Goal: Task Accomplishment & Management: Manage account settings

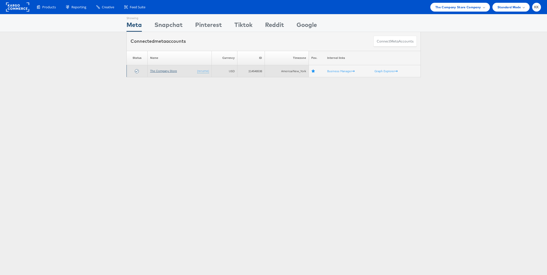
click at [161, 71] on link "The Company Store" at bounding box center [163, 71] width 27 height 4
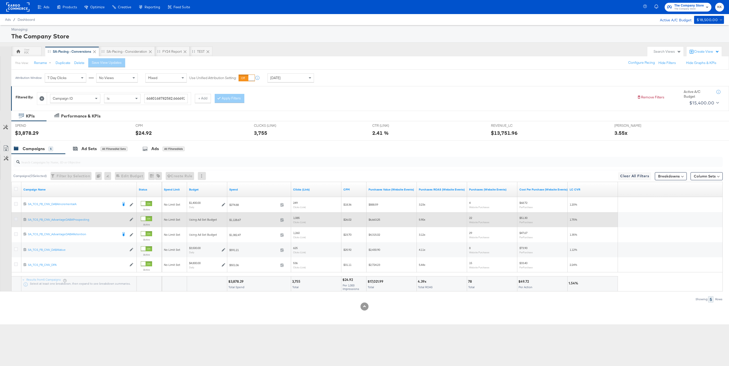
click at [15, 219] on icon at bounding box center [16, 219] width 4 height 4
click at [0, 0] on input "checkbox" at bounding box center [0, 0] width 0 height 0
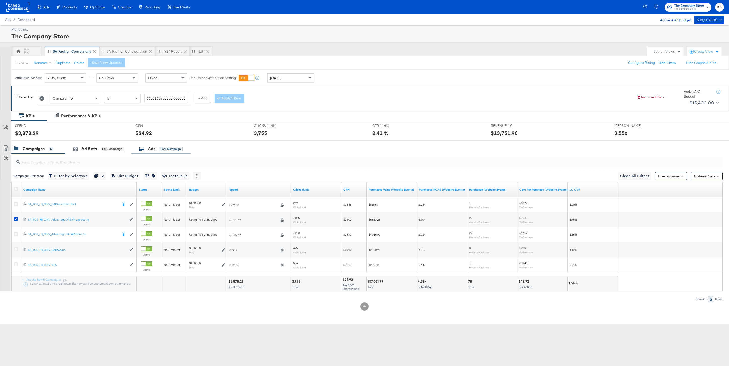
click at [161, 147] on div "for 1 Campaign" at bounding box center [170, 149] width 23 height 5
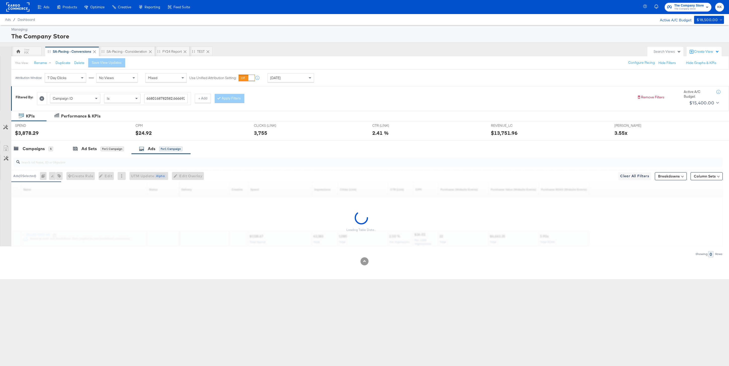
click at [294, 78] on div "[DATE]" at bounding box center [291, 78] width 46 height 9
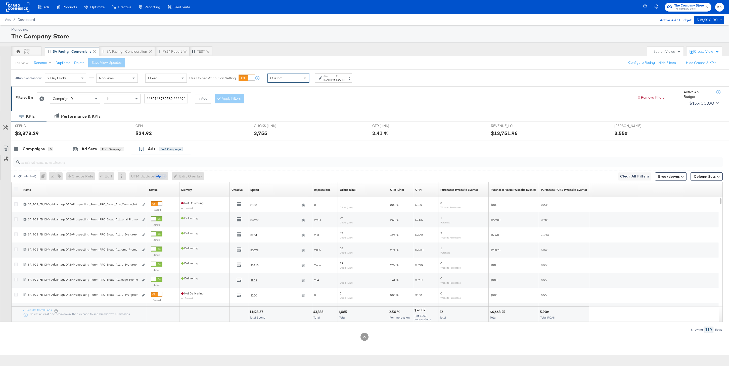
click at [326, 82] on div "Start: [DATE] to End: [DATE]" at bounding box center [333, 77] width 37 height 9
click at [274, 119] on input "[DATE]" at bounding box center [271, 117] width 54 height 9
click at [247, 128] on span "‹" at bounding box center [250, 128] width 8 height 8
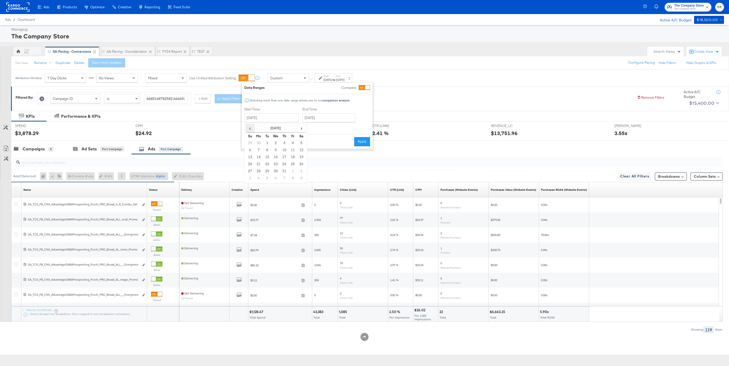
click at [247, 128] on span "‹" at bounding box center [250, 128] width 8 height 8
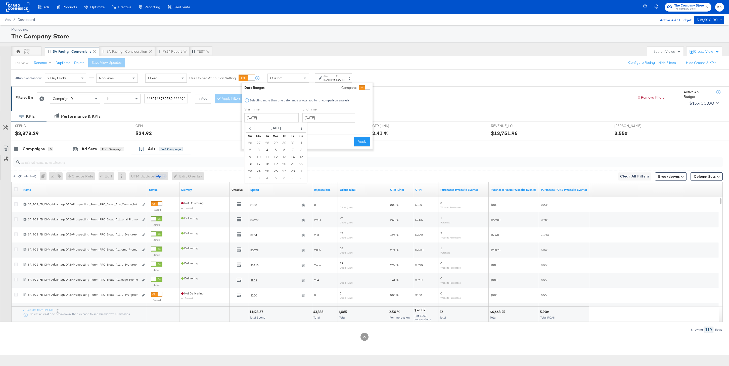
click at [258, 149] on td "3" at bounding box center [258, 150] width 9 height 7
type input "[DATE]"
click at [329, 118] on input "[DATE]" at bounding box center [328, 117] width 53 height 9
click at [332, 141] on td "1" at bounding box center [333, 143] width 9 height 7
type input "[DATE]"
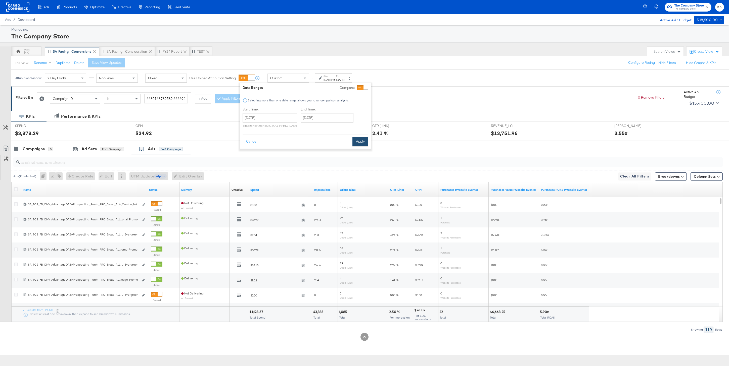
click at [362, 141] on button "Apply" at bounding box center [360, 141] width 16 height 9
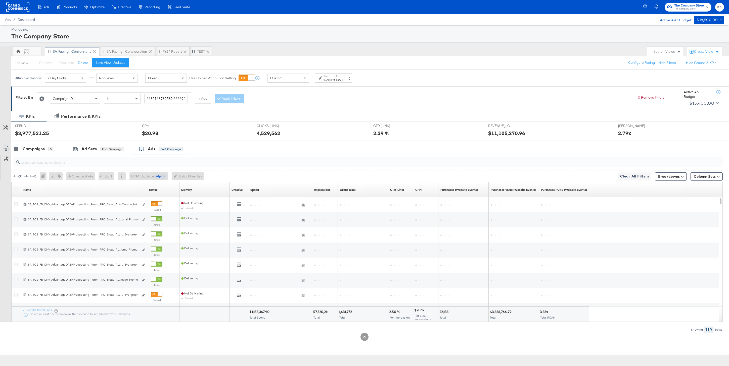
click at [16, 189] on label at bounding box center [16, 190] width 4 height 4
click at [36, 163] on input "search" at bounding box center [338, 161] width 636 height 10
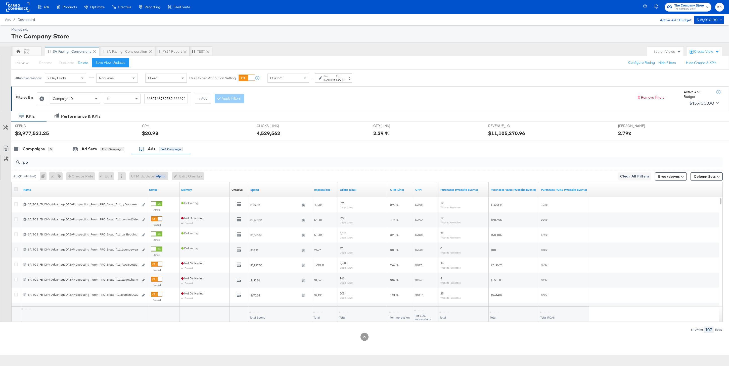
click at [17, 189] on icon at bounding box center [16, 190] width 4 height 4
click at [0, 0] on input "checkbox" at bounding box center [0, 0] width 0 height 0
click at [154, 190] on link "Status" at bounding box center [163, 190] width 28 height 4
click at [6, 149] on icon at bounding box center [6, 149] width 6 height 6
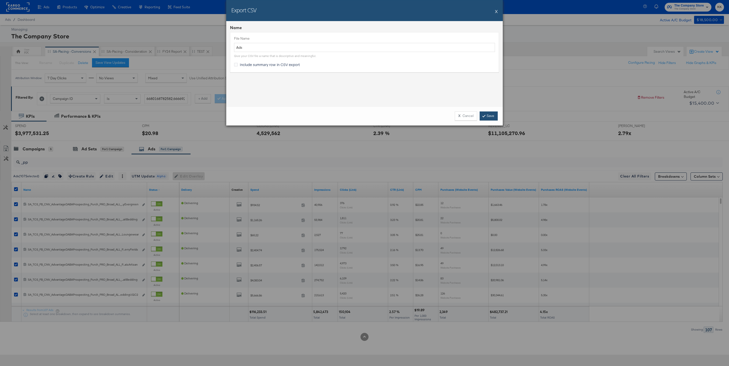
click at [486, 117] on link "Save" at bounding box center [489, 116] width 18 height 9
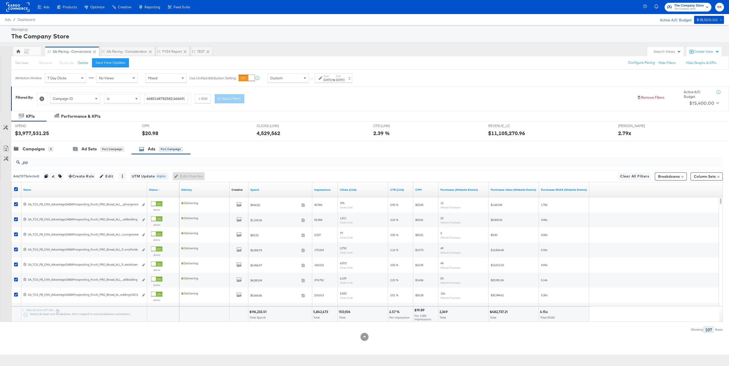
click at [15, 187] on div at bounding box center [16, 189] width 9 height 9
click at [17, 189] on icon at bounding box center [16, 190] width 4 height 4
click at [0, 0] on input "checkbox" at bounding box center [0, 0] width 0 height 0
click at [40, 164] on input "_pp" at bounding box center [338, 161] width 636 height 10
type input "_"
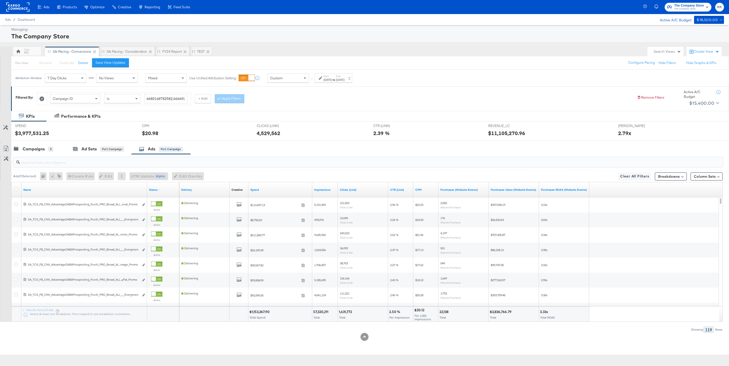
click at [81, 161] on input "search" at bounding box center [338, 161] width 636 height 10
type input "v"
paste input "SA_TCS_FB_CNV_AdvantageDABAProspecting_Purch_PRO_Broad_ALL_PPLA_DascoliNewFallL…"
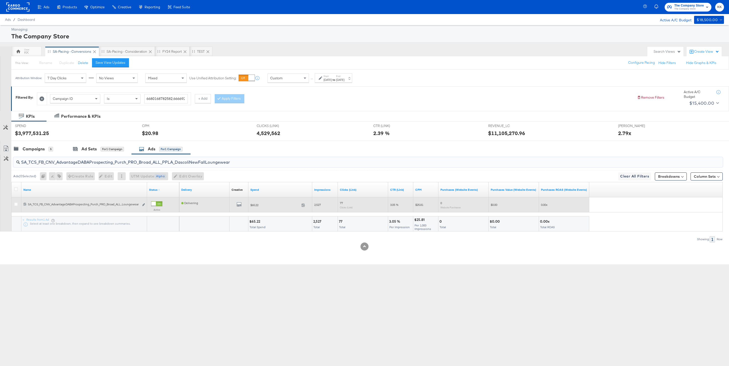
type input "SA_TCS_FB_CNV_AdvantageDABAProspecting_Purch_PRO_Broad_ALL_PPLA_DascoliNewFallL…"
click at [157, 201] on div "Active" at bounding box center [163, 208] width 28 height 16
click at [156, 204] on div at bounding box center [153, 204] width 5 height 5
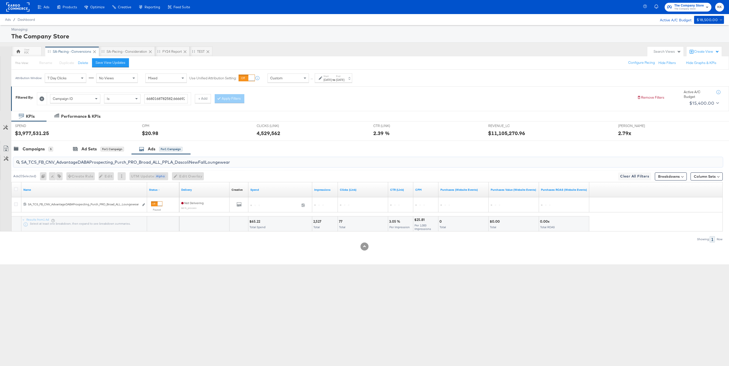
click at [190, 160] on input "SA_TCS_FB_CNV_AdvantageDABAProspecting_Purch_PRO_Broad_ALL_PPLA_DascoliNewFallL…" at bounding box center [338, 161] width 636 height 10
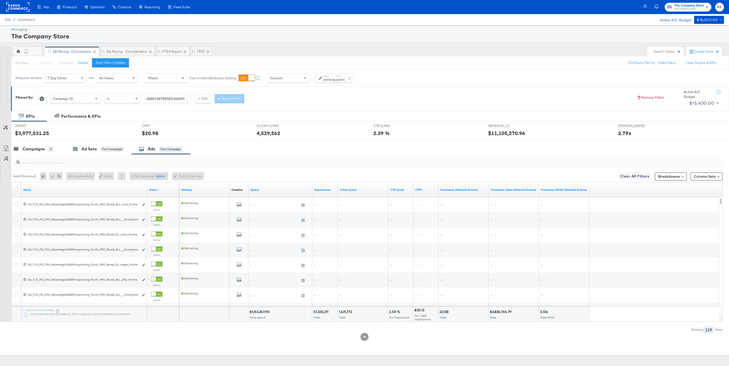
click at [106, 162] on input "search" at bounding box center [338, 161] width 636 height 10
paste input "SA_TCS_FB_CNV_AdvantageDABAProspecting_Purch_PRO_Broad_ALL_PPLA_DascoliNewFallB…"
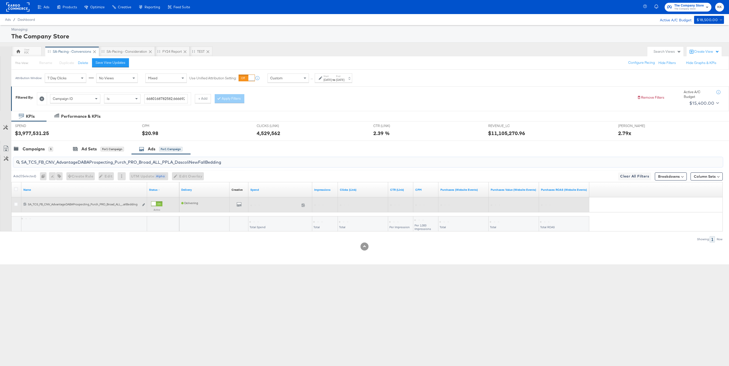
type input "SA_TCS_FB_CNV_AdvantageDABAProspecting_Purch_PRO_Broad_ALL_PPLA_DascoliNewFallB…"
click at [156, 204] on div at bounding box center [156, 204] width 11 height 5
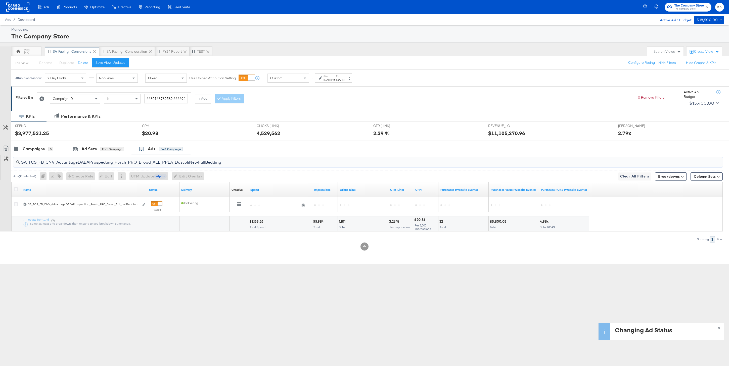
click at [96, 163] on input "SA_TCS_FB_CNV_AdvantageDABAProspecting_Purch_PRO_Broad_ALL_PPLA_DascoliNewFallB…" at bounding box center [338, 161] width 636 height 10
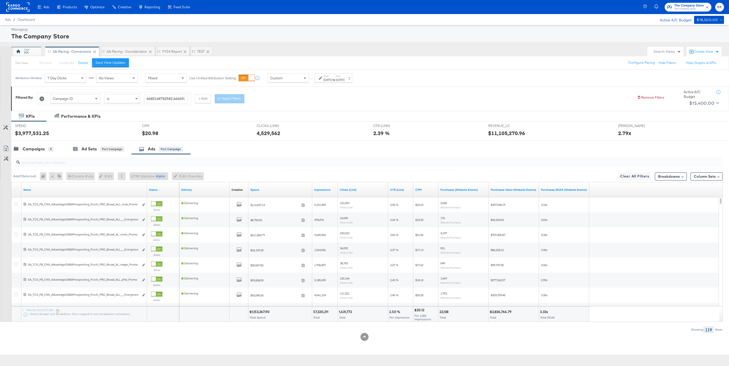
click at [19, 53] on icon at bounding box center [18, 52] width 4 height 4
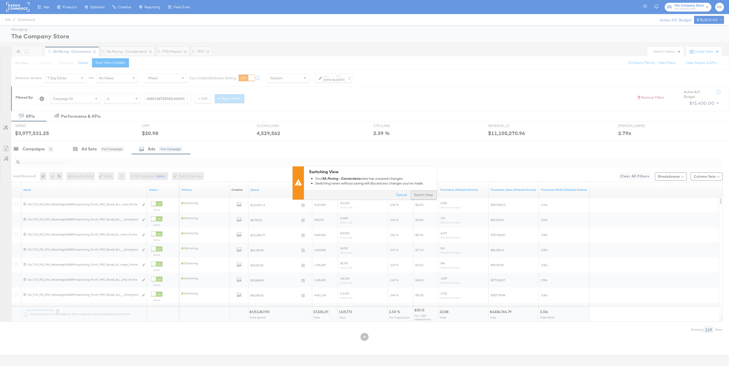
click at [428, 199] on button "Switch View" at bounding box center [423, 195] width 26 height 9
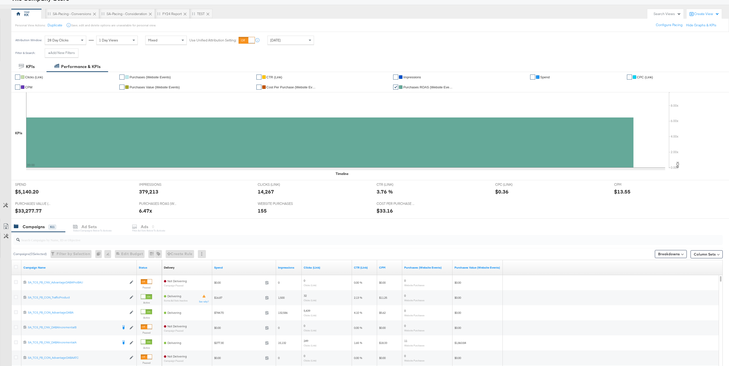
scroll to position [55, 0]
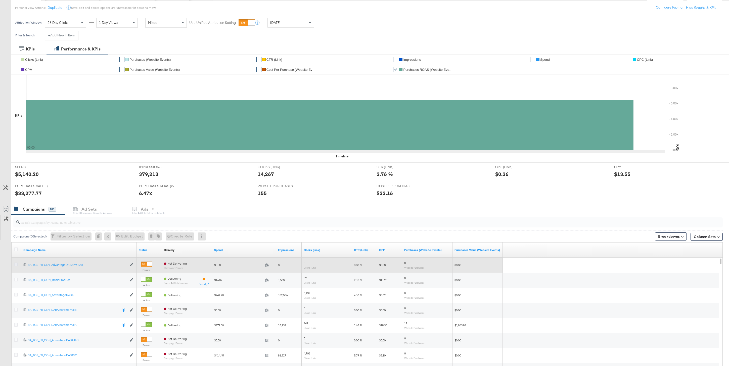
click at [17, 264] on icon at bounding box center [16, 265] width 4 height 4
click at [0, 0] on input "checkbox" at bounding box center [0, 0] width 0 height 0
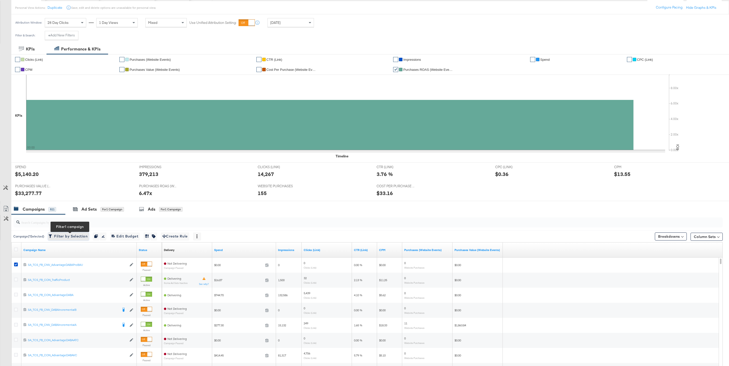
click at [78, 234] on span "Filter by Selection Filter 1 campaign" at bounding box center [69, 236] width 38 height 6
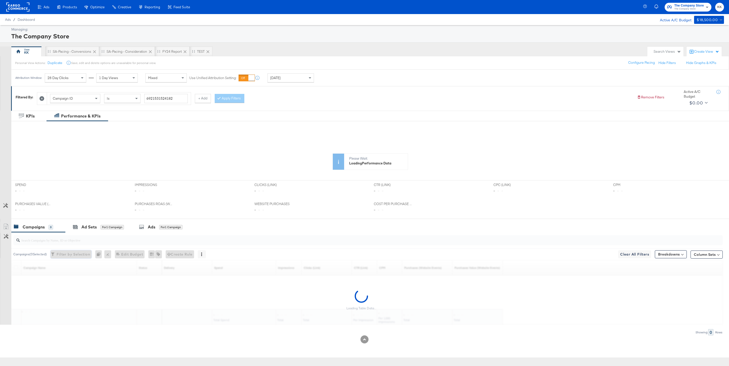
scroll to position [0, 0]
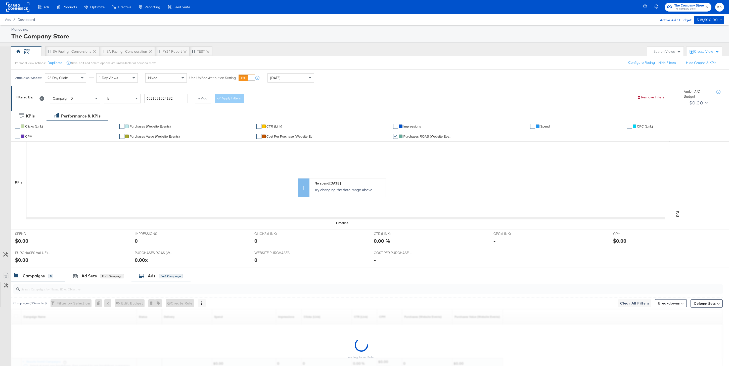
click at [165, 274] on div "for 1 Campaign" at bounding box center [170, 276] width 23 height 5
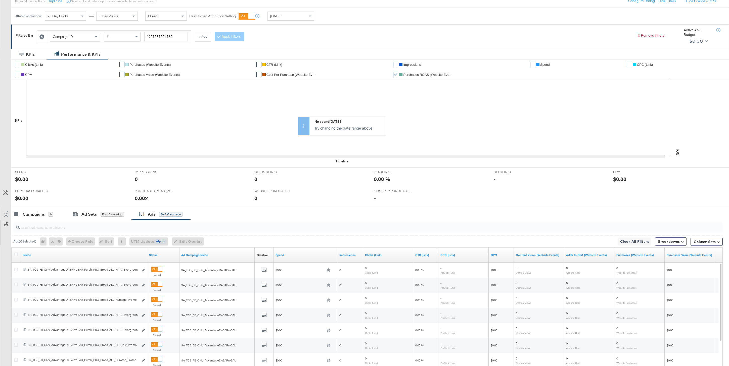
scroll to position [88, 0]
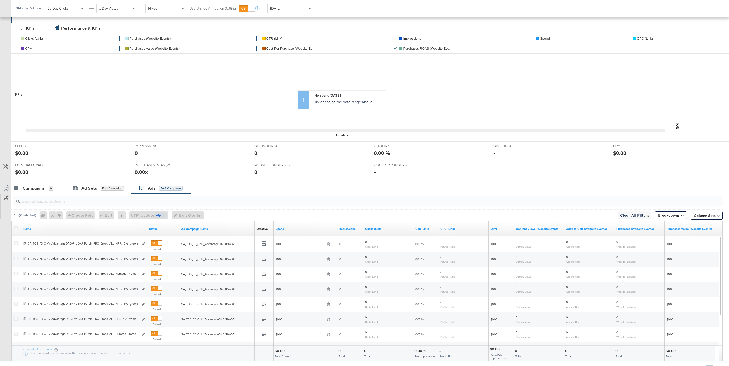
click at [121, 232] on div "Name" at bounding box center [84, 229] width 126 height 8
click at [31, 227] on div "Name" at bounding box center [84, 229] width 126 height 8
click at [26, 230] on link "Name" at bounding box center [84, 229] width 122 height 4
click at [30, 228] on link "Name ↓" at bounding box center [84, 229] width 122 height 4
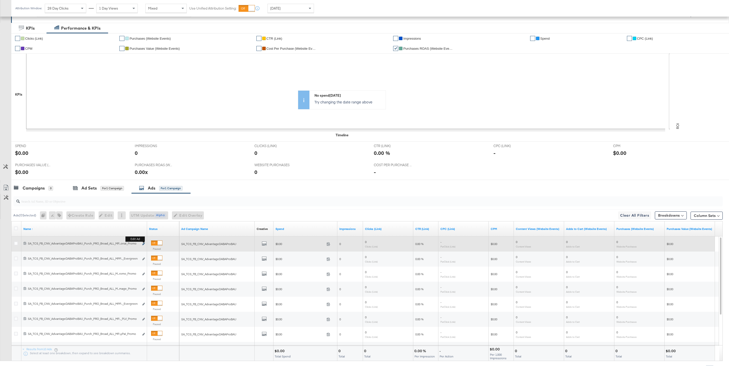
click at [142, 245] on icon "link" at bounding box center [143, 244] width 3 height 3
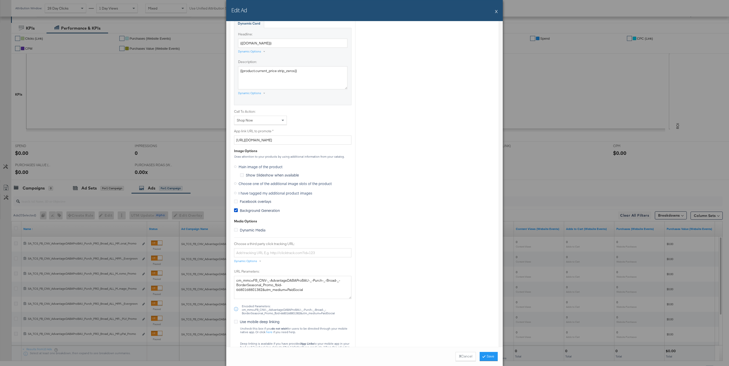
scroll to position [313, 0]
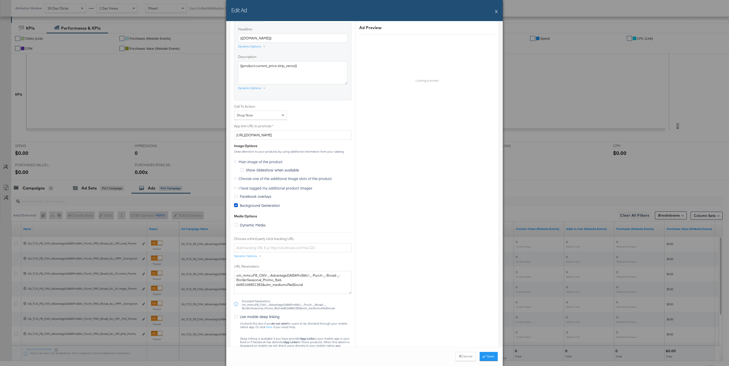
click at [275, 205] on span "Background Generation" at bounding box center [260, 205] width 40 height 5
click at [0, 0] on input "Background Generation" at bounding box center [0, 0] width 0 height 0
click at [265, 179] on span "Choose one of the additional image slots of the product" at bounding box center [285, 178] width 93 height 5
click at [0, 0] on input "Choose one of the additional image slots of the product" at bounding box center [0, 0] width 0 height 0
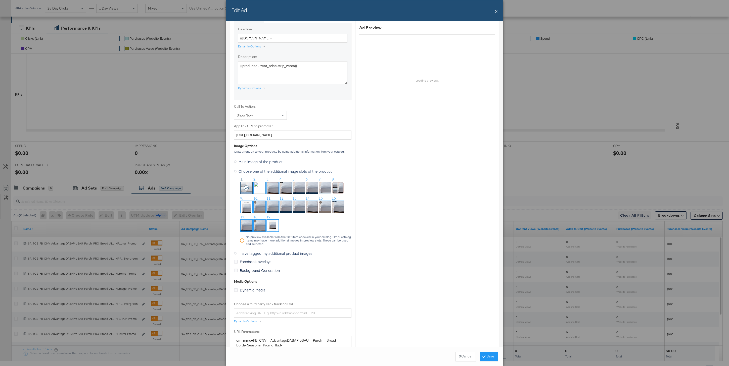
click at [271, 188] on img at bounding box center [273, 188] width 12 height 12
click at [486, 355] on button "Save" at bounding box center [489, 356] width 18 height 9
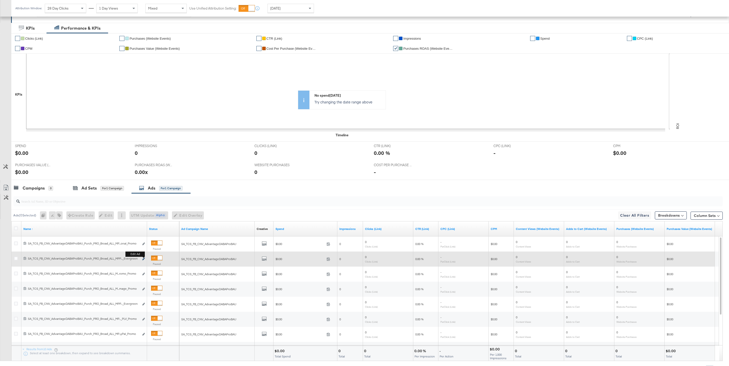
click at [143, 259] on icon "link" at bounding box center [143, 259] width 3 height 3
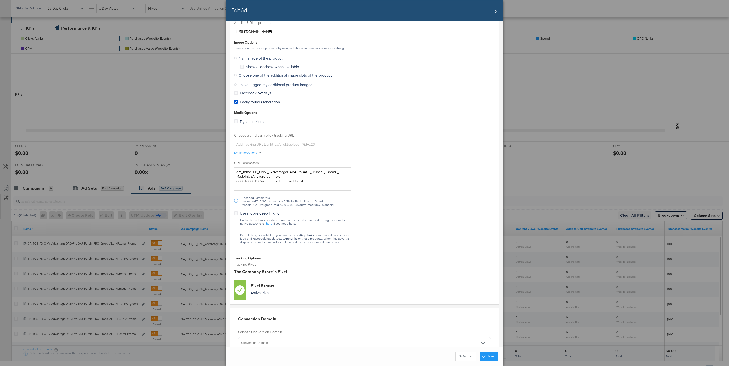
scroll to position [464, 0]
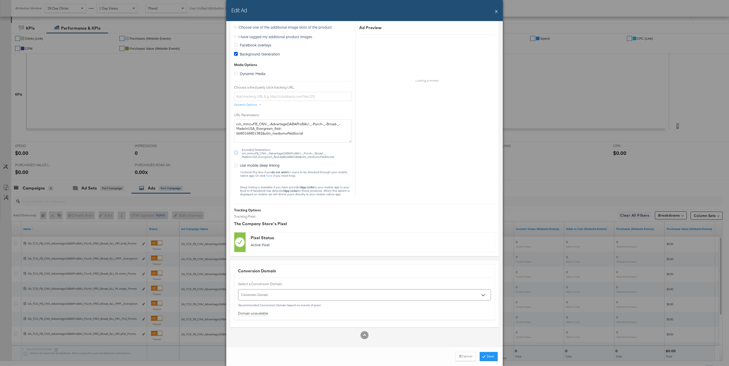
click at [240, 56] on span "Background Generation" at bounding box center [260, 54] width 40 height 5
click at [0, 0] on input "Background Generation" at bounding box center [0, 0] width 0 height 0
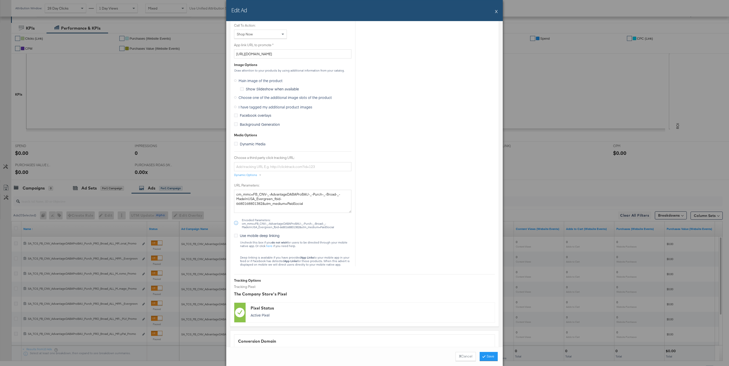
scroll to position [390, 0]
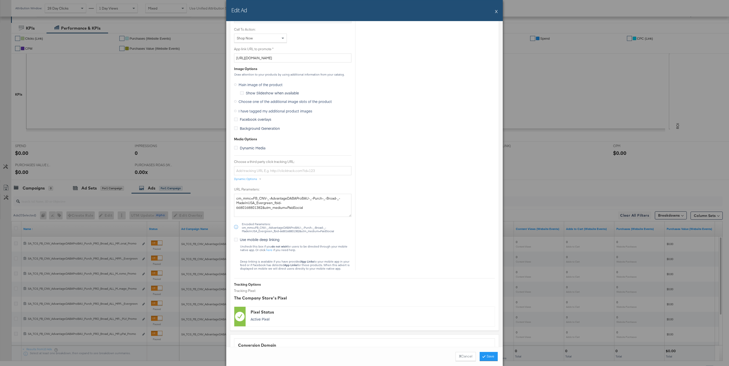
click at [247, 100] on span "Choose one of the additional image slots of the product" at bounding box center [285, 101] width 93 height 5
click at [0, 0] on input "Choose one of the additional image slots of the product" at bounding box center [0, 0] width 0 height 0
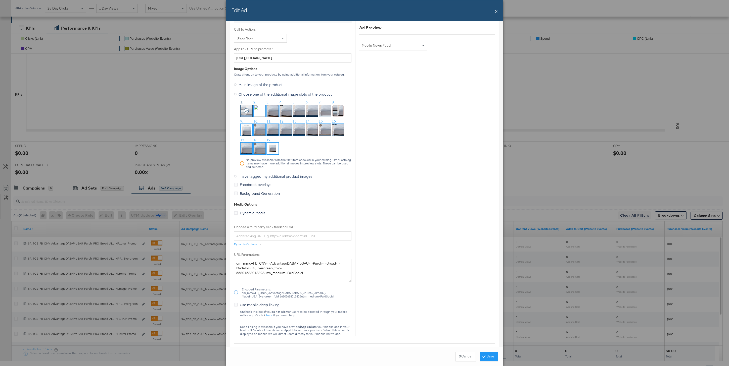
click at [288, 132] on img at bounding box center [286, 130] width 12 height 12
click at [492, 355] on button "Save" at bounding box center [489, 356] width 18 height 9
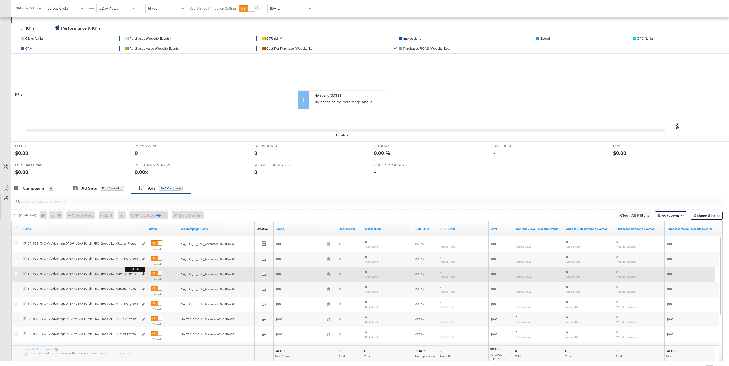
click at [144, 274] on icon "link" at bounding box center [143, 274] width 3 height 3
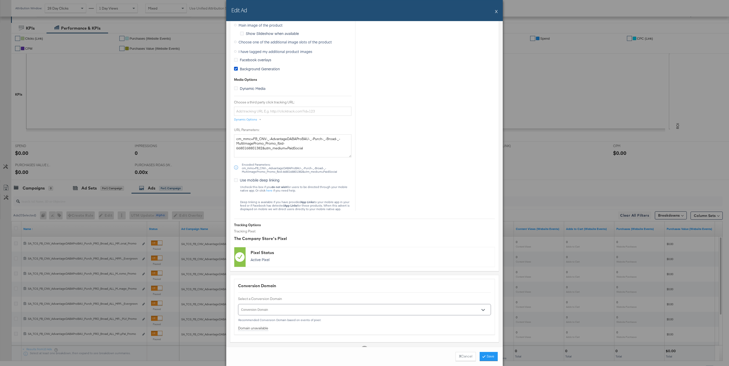
scroll to position [460, 0]
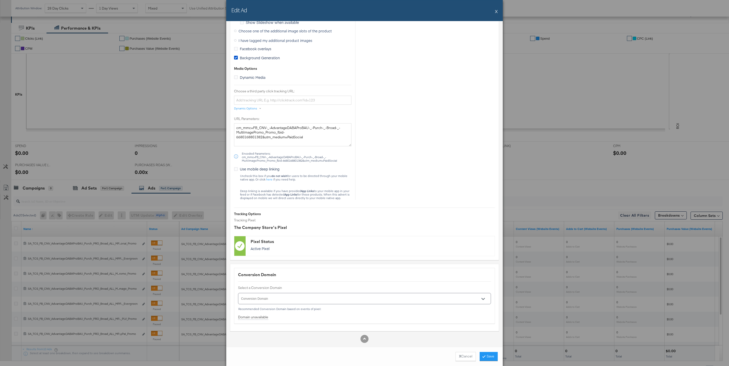
click at [257, 58] on span "Background Generation" at bounding box center [260, 57] width 40 height 5
click at [0, 0] on input "Background Generation" at bounding box center [0, 0] width 0 height 0
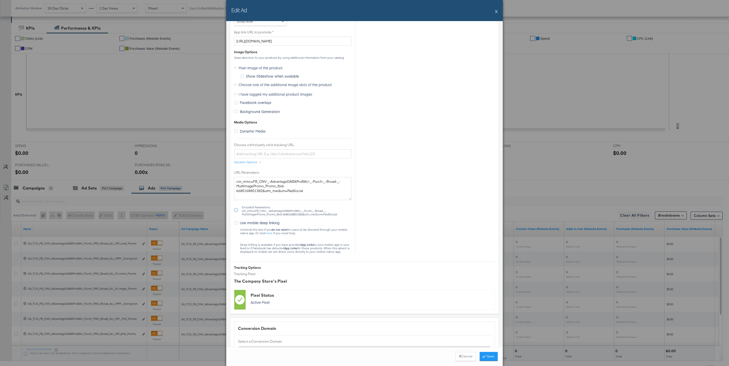
scroll to position [405, 0]
click at [251, 87] on span "Choose one of the additional image slots of the product" at bounding box center [285, 86] width 93 height 5
click at [0, 0] on input "Choose one of the additional image slots of the product" at bounding box center [0, 0] width 0 height 0
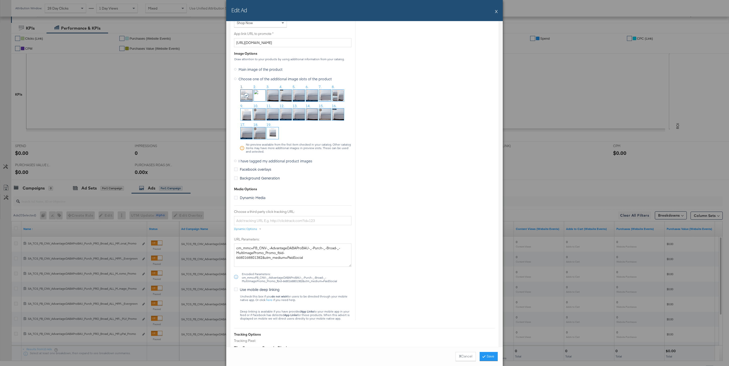
click at [256, 91] on img at bounding box center [260, 96] width 12 height 12
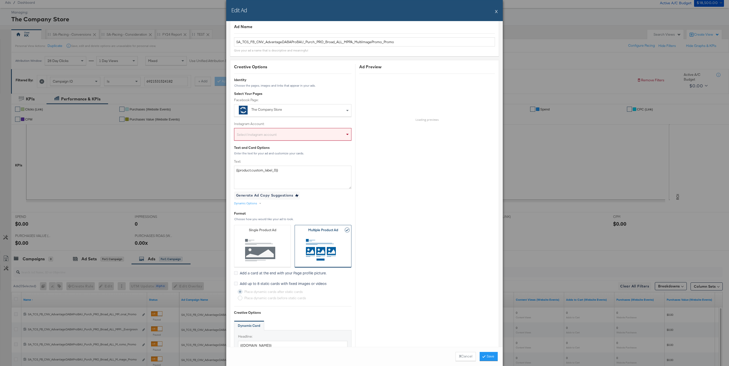
scroll to position [0, 0]
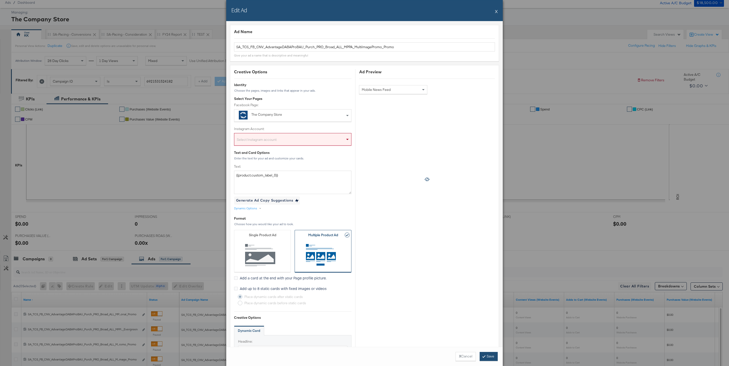
click at [490, 357] on button "Save" at bounding box center [489, 356] width 18 height 9
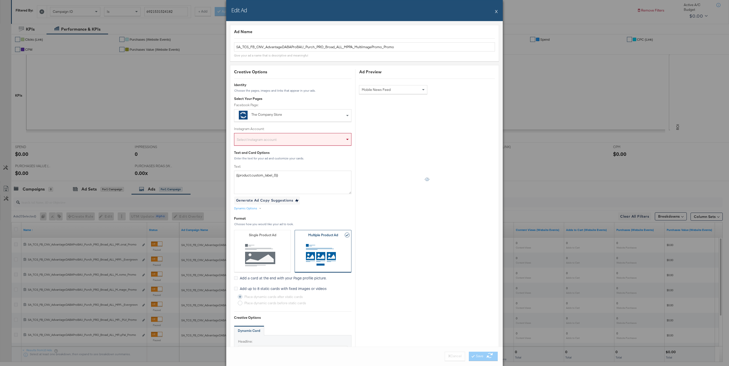
scroll to position [116, 0]
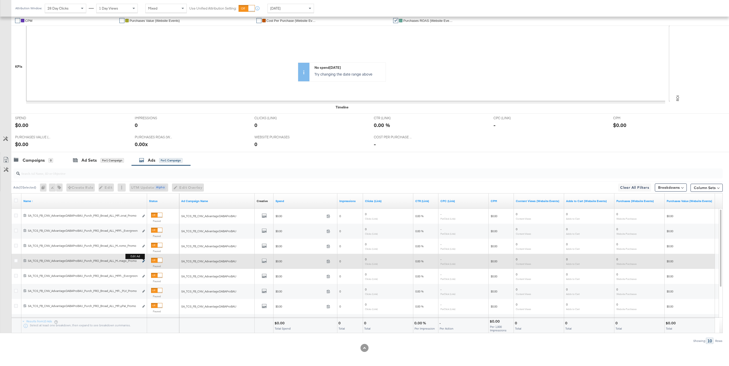
click at [144, 262] on icon "link" at bounding box center [143, 261] width 3 height 3
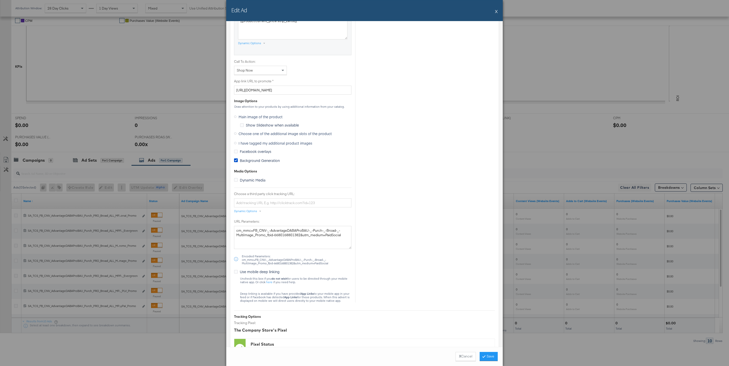
scroll to position [356, 0]
click at [247, 160] on span "Background Generation" at bounding box center [260, 162] width 40 height 5
click at [0, 0] on input "Background Generation" at bounding box center [0, 0] width 0 height 0
click at [244, 136] on span "Choose one of the additional image slots of the product" at bounding box center [285, 135] width 93 height 5
click at [0, 0] on input "Choose one of the additional image slots of the product" at bounding box center [0, 0] width 0 height 0
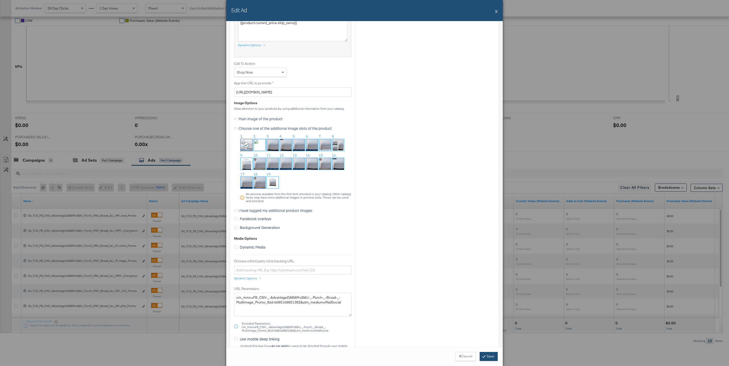
click at [495, 357] on button "Save" at bounding box center [489, 356] width 18 height 9
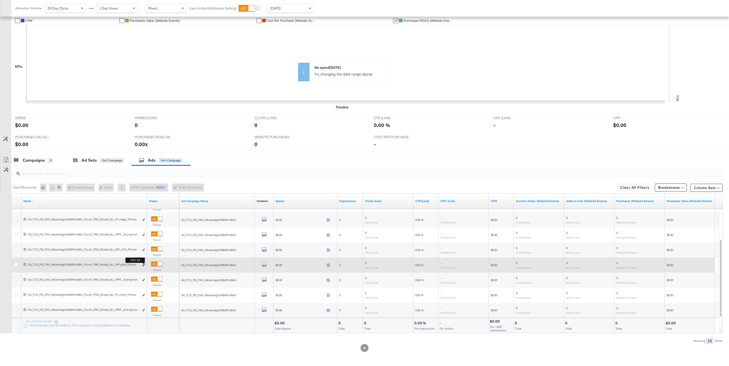
click at [144, 265] on icon "link" at bounding box center [143, 265] width 3 height 3
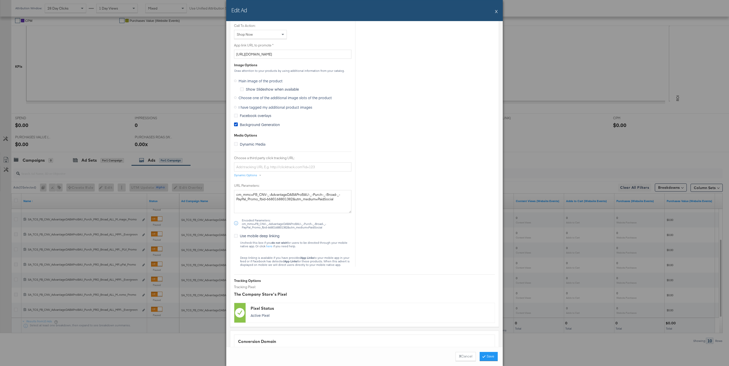
scroll to position [433, 0]
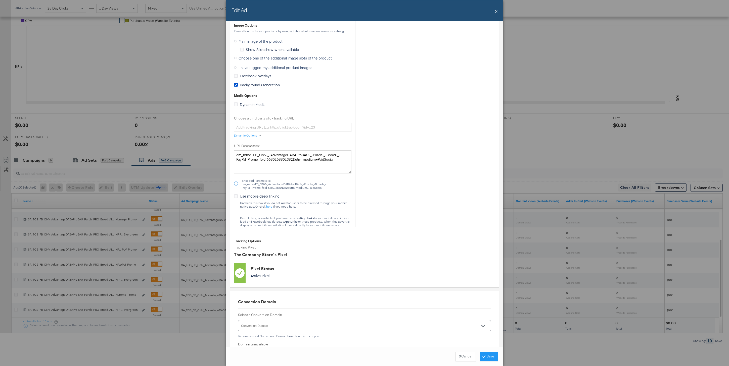
click at [249, 85] on span "Background Generation" at bounding box center [260, 84] width 40 height 5
click at [0, 0] on input "Background Generation" at bounding box center [0, 0] width 0 height 0
click at [244, 58] on span "Choose one of the additional image slots of the product" at bounding box center [285, 58] width 93 height 5
click at [0, 0] on input "Choose one of the additional image slots of the product" at bounding box center [0, 0] width 0 height 0
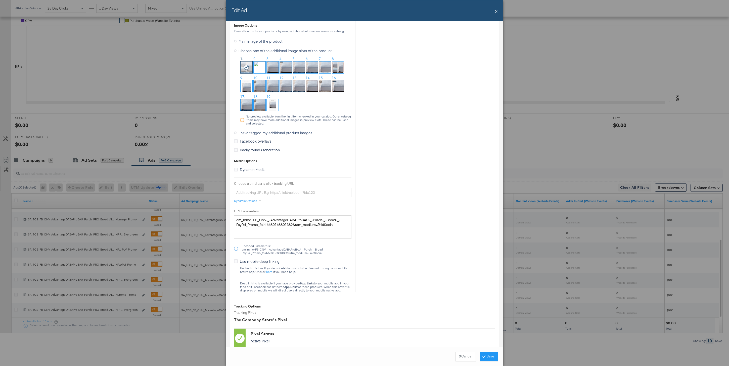
click at [325, 70] on img at bounding box center [325, 68] width 12 height 12
click at [492, 356] on button "Save" at bounding box center [489, 356] width 18 height 9
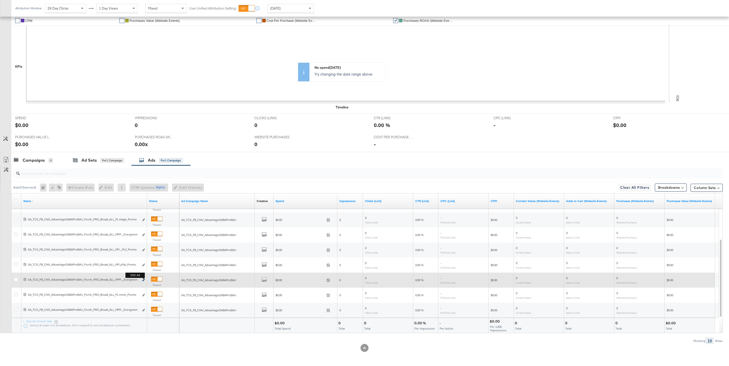
click at [142, 280] on icon "link" at bounding box center [143, 280] width 3 height 3
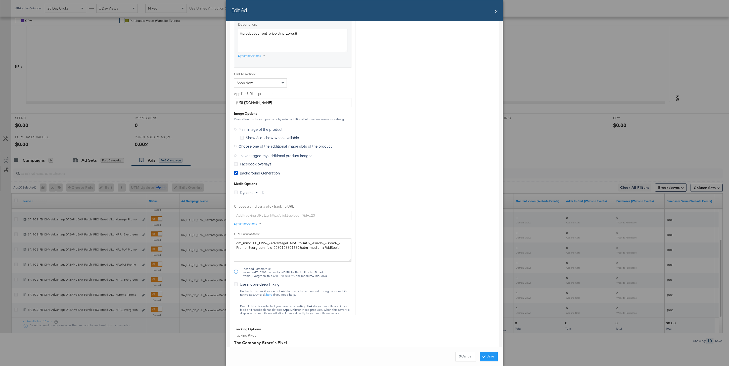
scroll to position [336, 0]
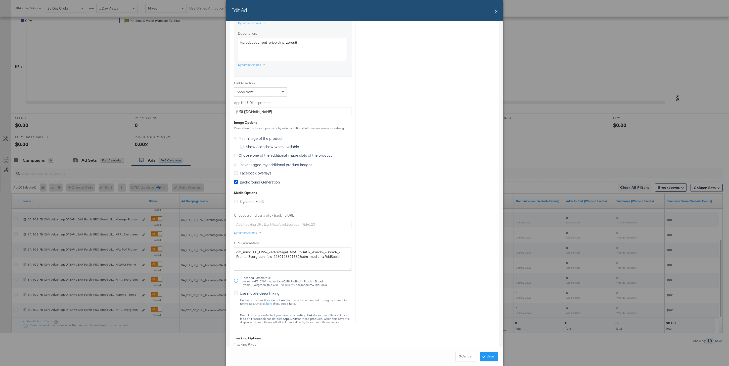
click at [261, 182] on span "Background Generation" at bounding box center [260, 182] width 40 height 5
click at [0, 0] on input "Background Generation" at bounding box center [0, 0] width 0 height 0
click at [255, 152] on label "Choose one of the additional image slots of the product" at bounding box center [284, 156] width 100 height 8
click at [0, 0] on input "Choose one of the additional image slots of the product" at bounding box center [0, 0] width 0 height 0
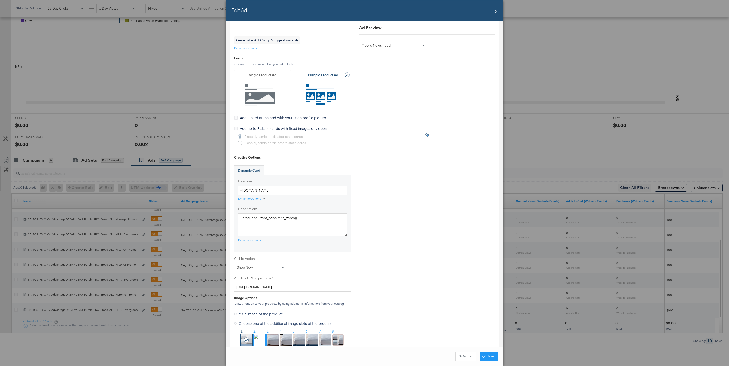
scroll to position [263, 0]
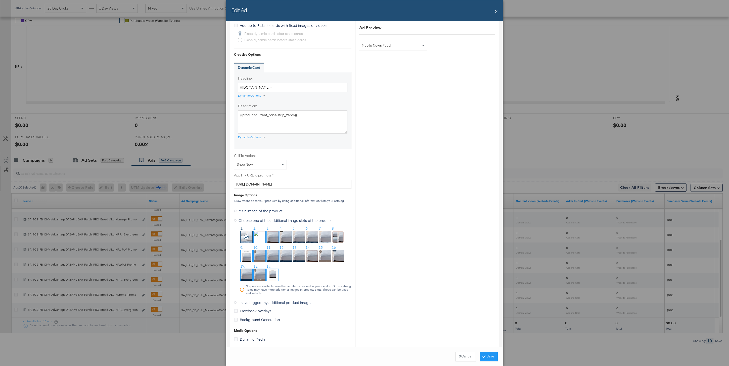
click at [258, 250] on img at bounding box center [260, 256] width 12 height 12
click at [490, 356] on button "Save" at bounding box center [489, 356] width 18 height 9
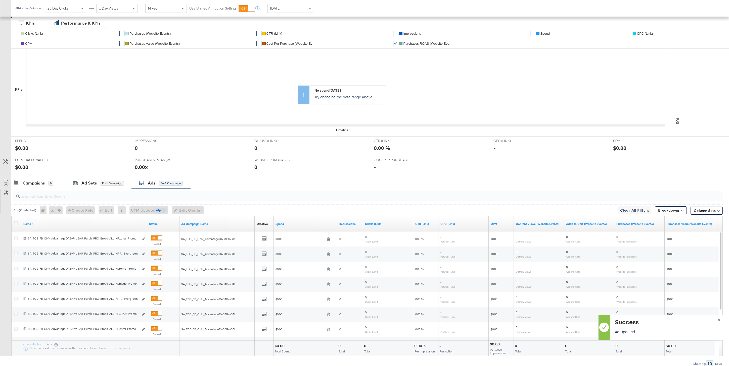
scroll to position [116, 0]
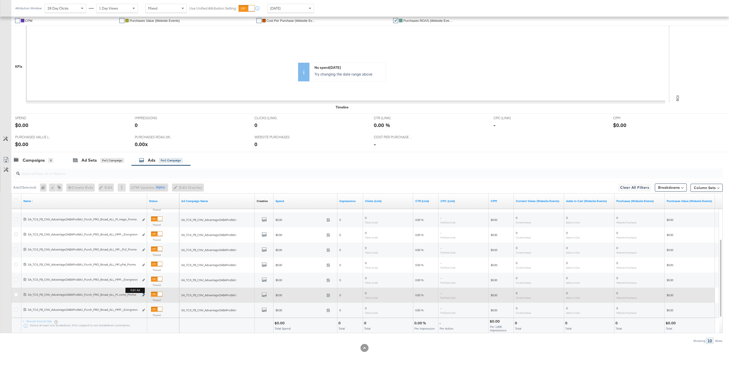
click at [143, 296] on icon "link" at bounding box center [143, 295] width 3 height 3
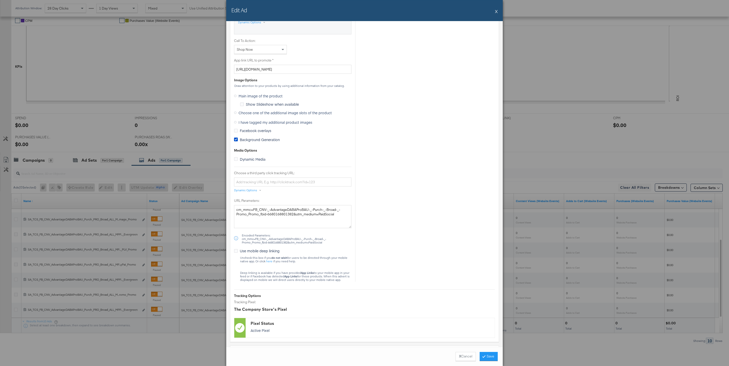
scroll to position [405, 0]
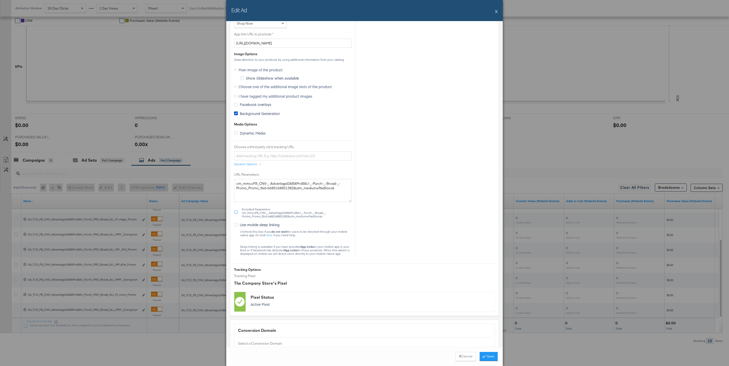
click at [249, 115] on span "Background Generation" at bounding box center [260, 113] width 40 height 5
click at [0, 0] on input "Background Generation" at bounding box center [0, 0] width 0 height 0
click at [247, 86] on span "Choose one of the additional image slots of the product" at bounding box center [285, 86] width 93 height 5
click at [0, 0] on input "Choose one of the additional image slots of the product" at bounding box center [0, 0] width 0 height 0
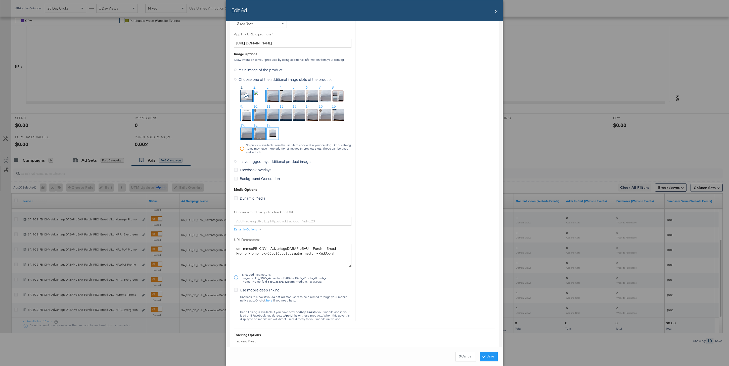
click at [257, 113] on img at bounding box center [260, 115] width 12 height 12
click at [488, 357] on button "Save" at bounding box center [489, 356] width 18 height 9
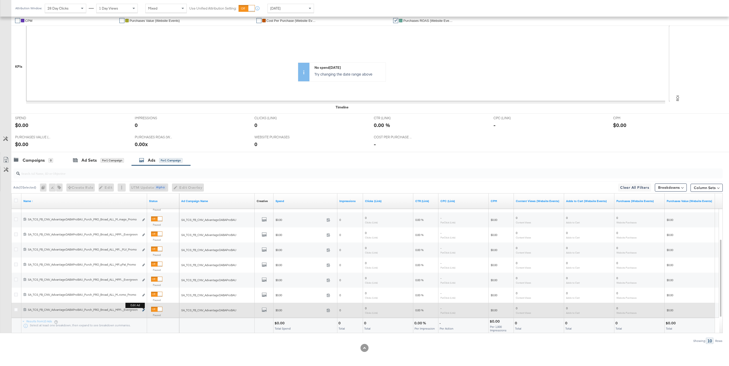
click at [143, 310] on icon "link" at bounding box center [143, 310] width 3 height 3
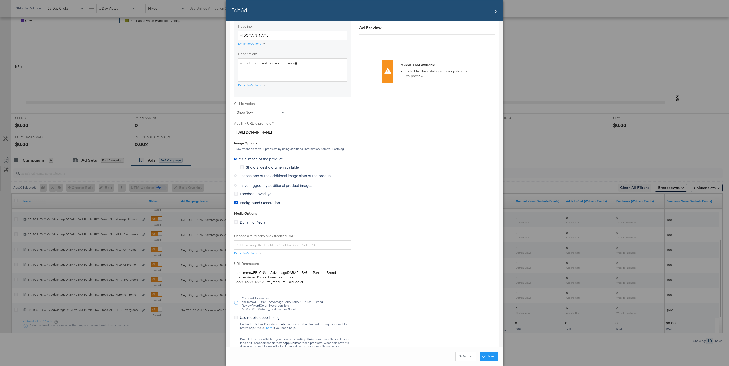
scroll to position [285, 0]
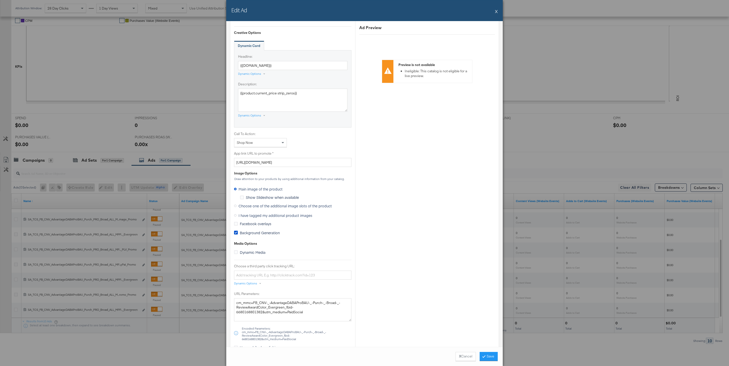
click at [260, 205] on span "Choose one of the additional image slots of the product" at bounding box center [285, 206] width 93 height 5
click at [0, 0] on input "Choose one of the additional image slots of the product" at bounding box center [0, 0] width 0 height 0
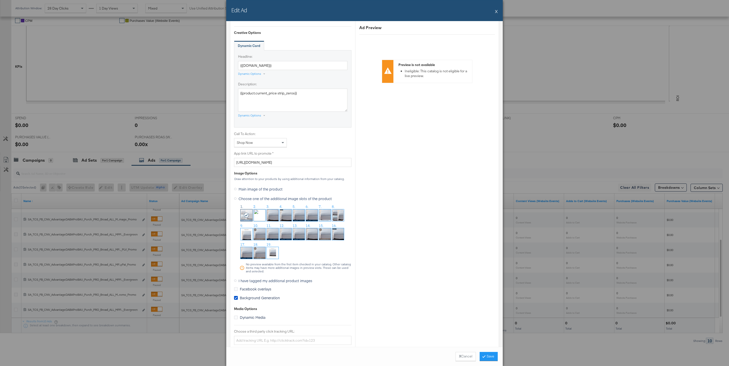
click at [245, 298] on span "Background Generation" at bounding box center [260, 298] width 40 height 5
click at [0, 0] on input "Background Generation" at bounding box center [0, 0] width 0 height 0
click at [303, 212] on img at bounding box center [299, 216] width 12 height 12
click at [491, 359] on button "Save" at bounding box center [489, 356] width 18 height 9
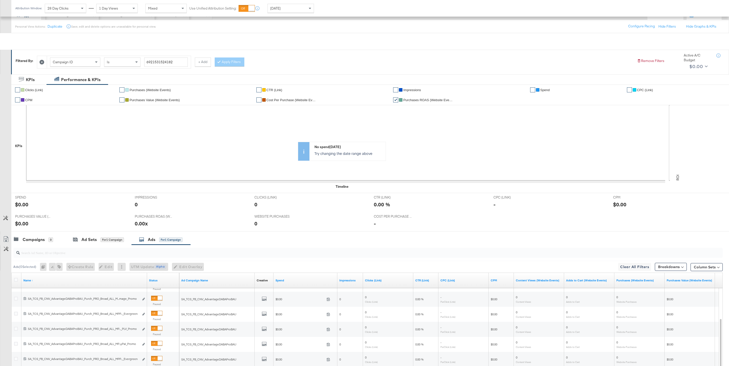
scroll to position [24, 0]
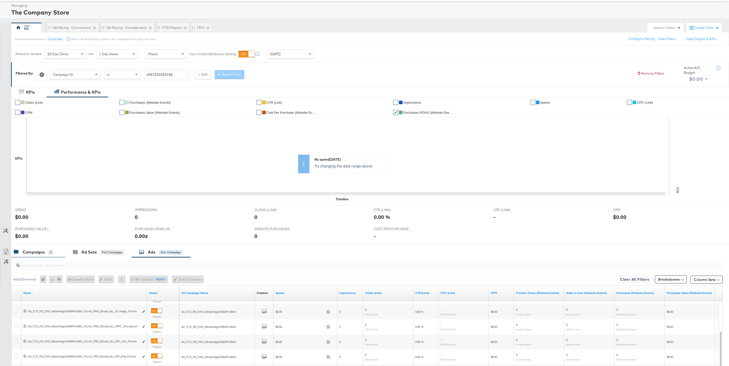
click at [27, 257] on div "Campaigns 0" at bounding box center [38, 252] width 54 height 11
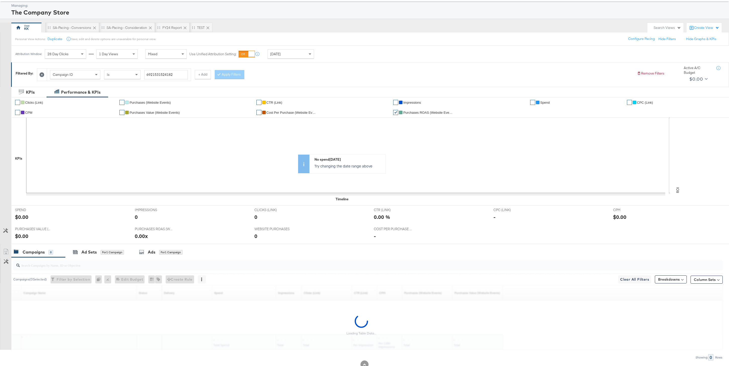
scroll to position [40, 0]
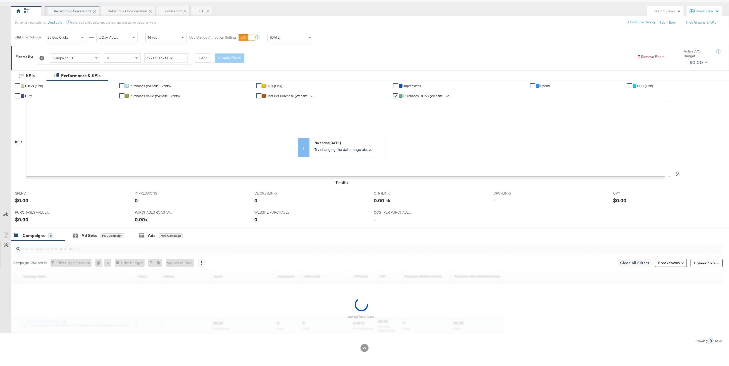
click at [67, 11] on div "SA-Pacing - Conversions" at bounding box center [72, 11] width 38 height 5
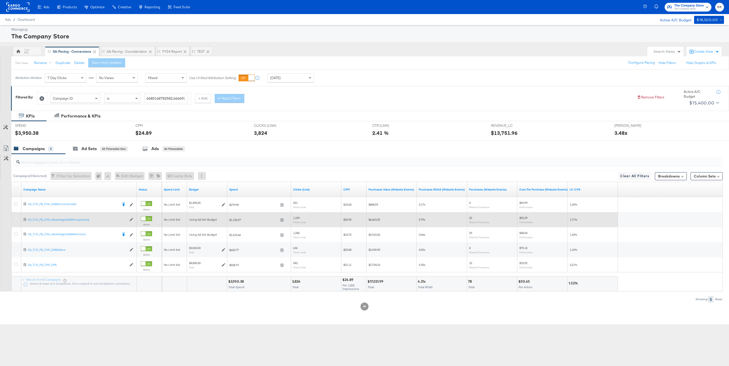
click at [16, 219] on icon at bounding box center [16, 219] width 4 height 4
click at [0, 0] on input "checkbox" at bounding box center [0, 0] width 0 height 0
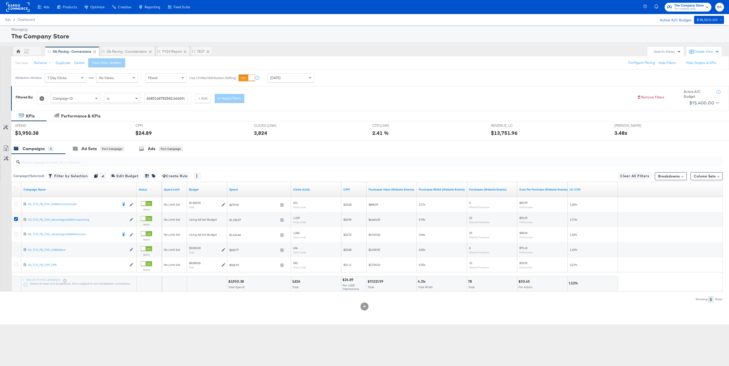
click at [157, 155] on div at bounding box center [366, 162] width 711 height 16
click at [157, 151] on div "Ads for 1 Campaign" at bounding box center [160, 149] width 43 height 6
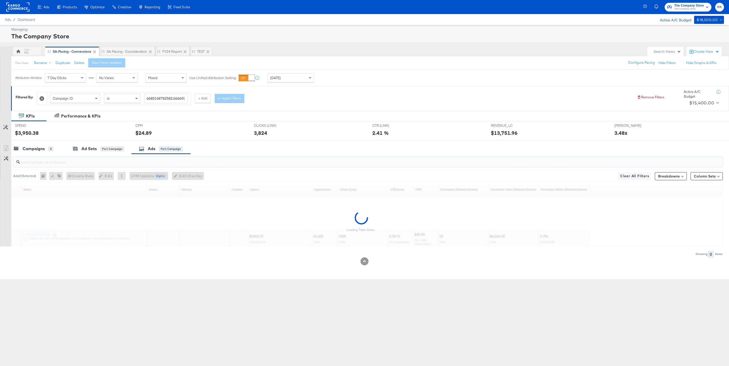
click at [91, 163] on input "search" at bounding box center [338, 160] width 636 height 10
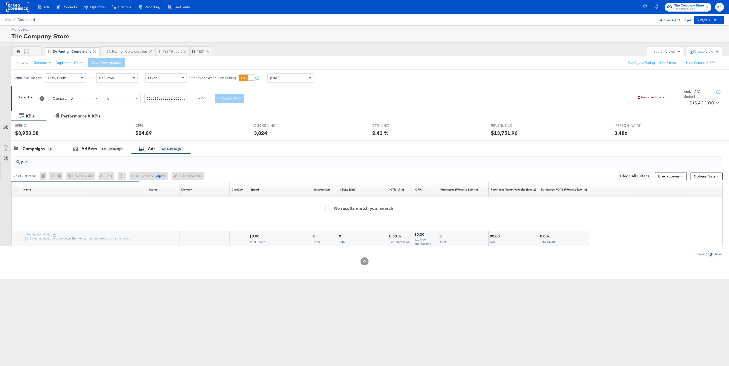
click at [73, 162] on input "plv" at bounding box center [338, 160] width 636 height 10
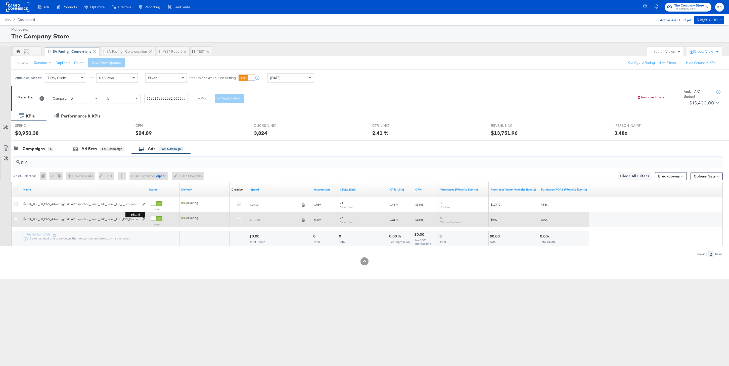
type input "plv"
click at [143, 218] on b "Edit ad" at bounding box center [134, 214] width 19 height 5
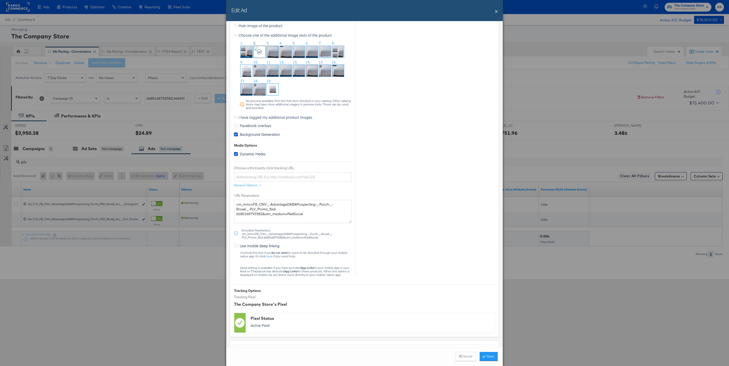
scroll to position [434, 0]
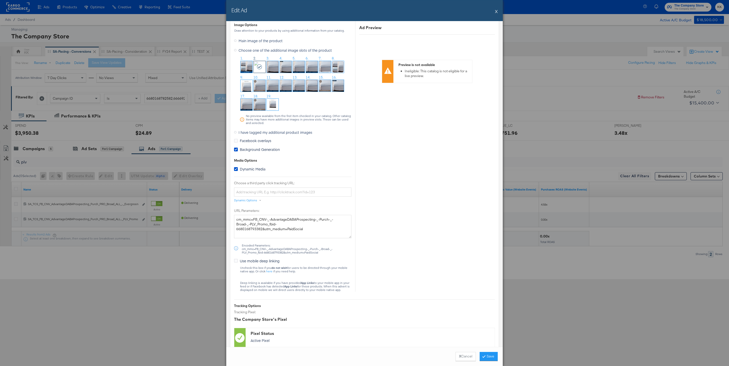
click at [498, 12] on div "Edit Ad X" at bounding box center [364, 10] width 276 height 21
click at [496, 11] on button "X" at bounding box center [496, 11] width 3 height 10
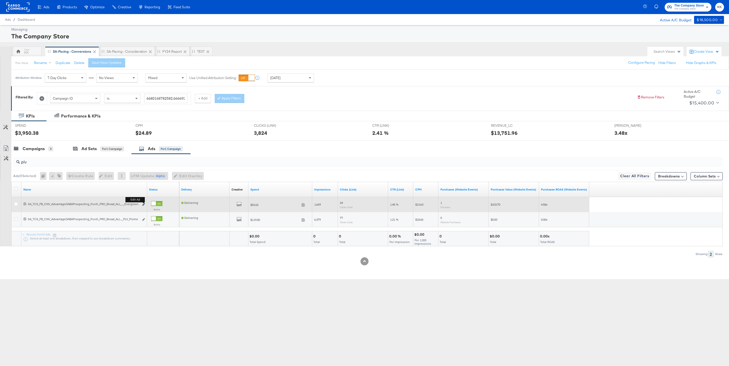
click at [143, 205] on icon "link" at bounding box center [143, 204] width 3 height 3
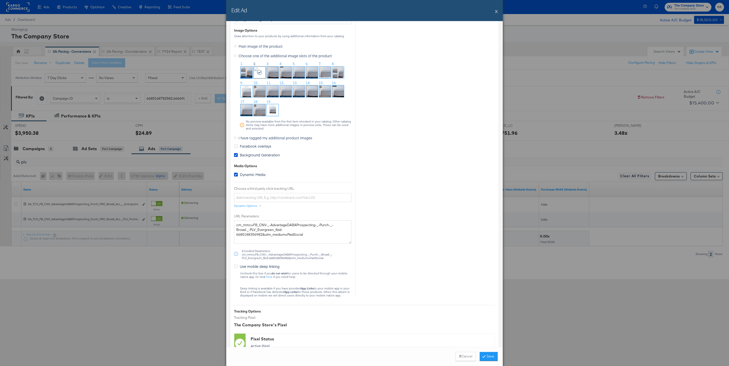
scroll to position [422, 0]
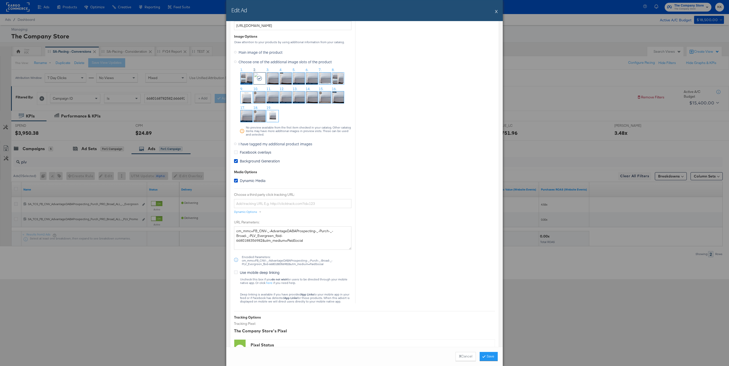
click at [496, 12] on button "X" at bounding box center [496, 11] width 3 height 10
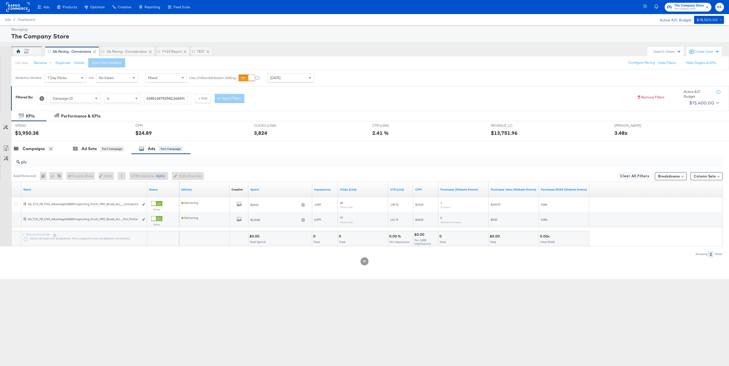
click at [16, 53] on icon at bounding box center [18, 51] width 5 height 5
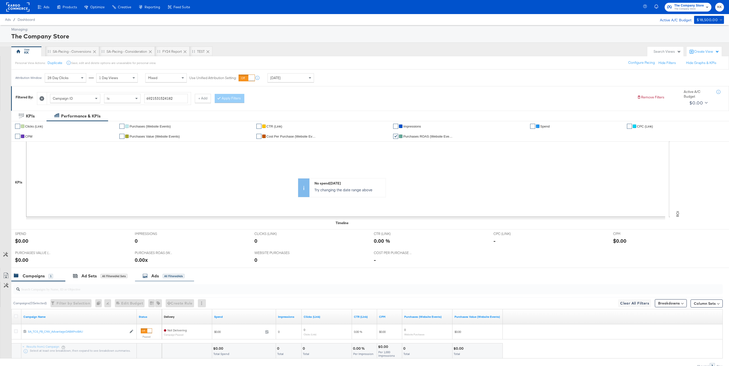
click at [174, 279] on div "Ads All Filtered Ads" at bounding box center [164, 276] width 42 height 6
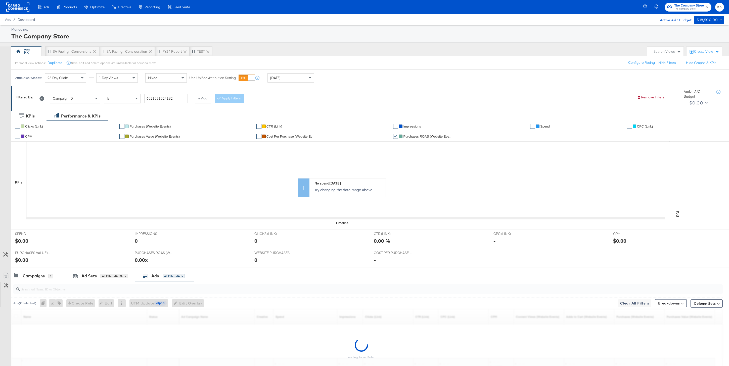
scroll to position [40, 0]
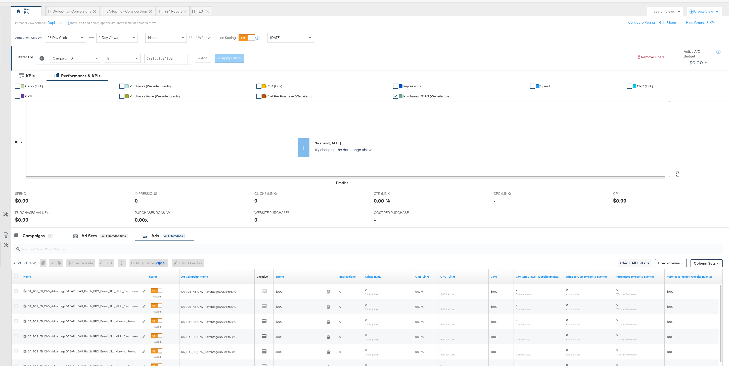
click at [115, 250] on input "search" at bounding box center [338, 247] width 636 height 10
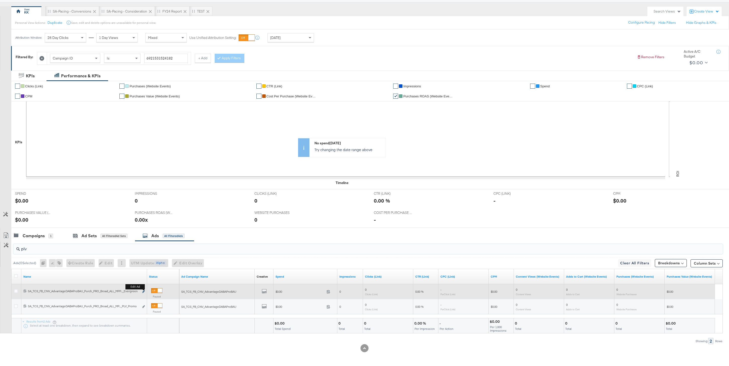
type input "plv"
click at [144, 292] on icon "link" at bounding box center [143, 292] width 3 height 3
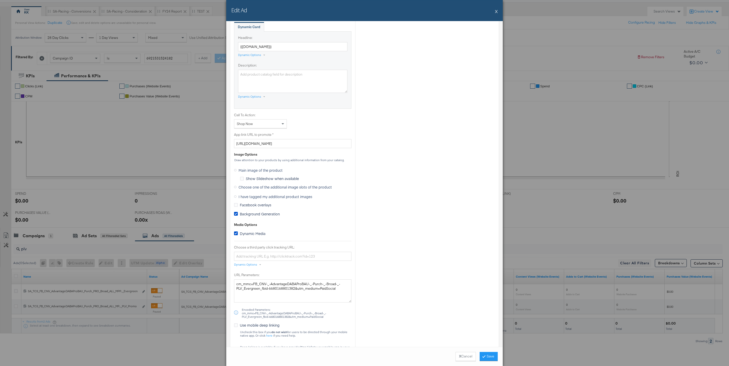
scroll to position [329, 0]
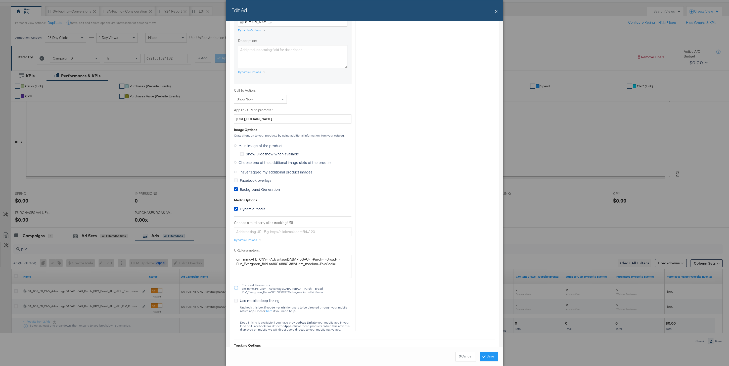
click at [247, 190] on span "Background Generation" at bounding box center [260, 189] width 40 height 5
click at [0, 0] on input "Background Generation" at bounding box center [0, 0] width 0 height 0
click at [247, 162] on span "Choose one of the additional image slots of the product" at bounding box center [285, 162] width 93 height 5
click at [0, 0] on input "Choose one of the additional image slots of the product" at bounding box center [0, 0] width 0 height 0
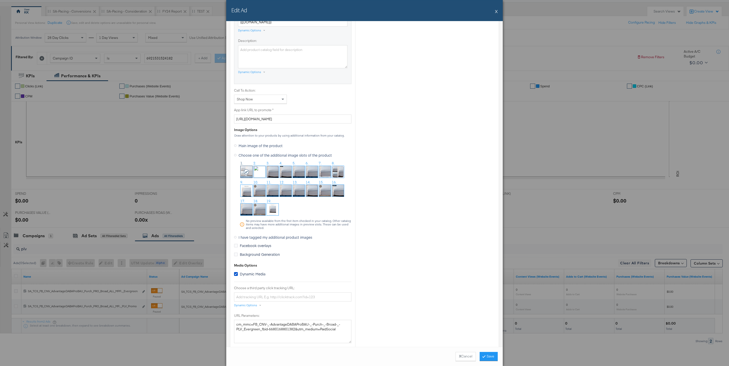
click at [257, 170] on img at bounding box center [260, 172] width 12 height 12
click at [485, 355] on button "Save" at bounding box center [489, 356] width 18 height 9
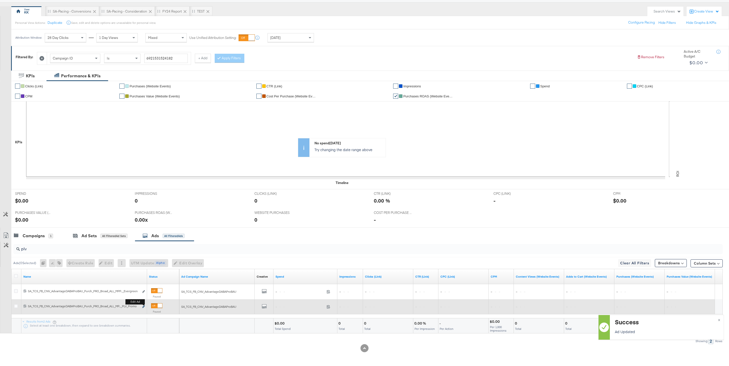
click at [143, 307] on icon "link" at bounding box center [143, 307] width 3 height 3
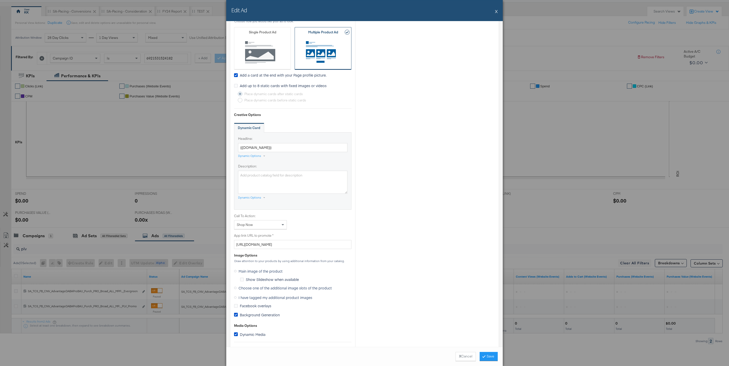
scroll to position [302, 0]
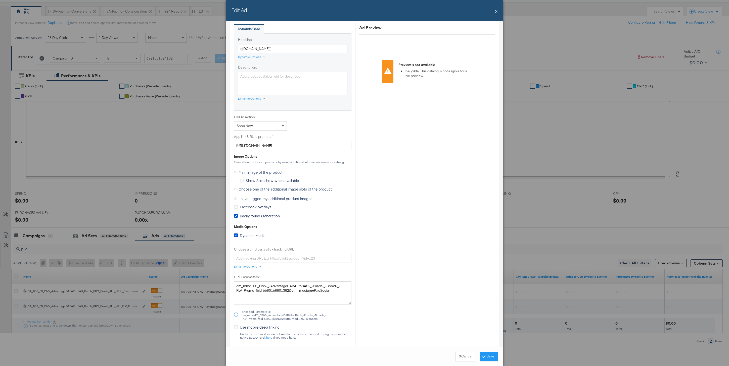
click at [247, 216] on span "Background Generation" at bounding box center [260, 216] width 40 height 5
click at [0, 0] on input "Background Generation" at bounding box center [0, 0] width 0 height 0
click at [238, 188] on label "Choose one of the additional image slots of the product" at bounding box center [284, 189] width 100 height 8
click at [0, 0] on input "Choose one of the additional image slots of the product" at bounding box center [0, 0] width 0 height 0
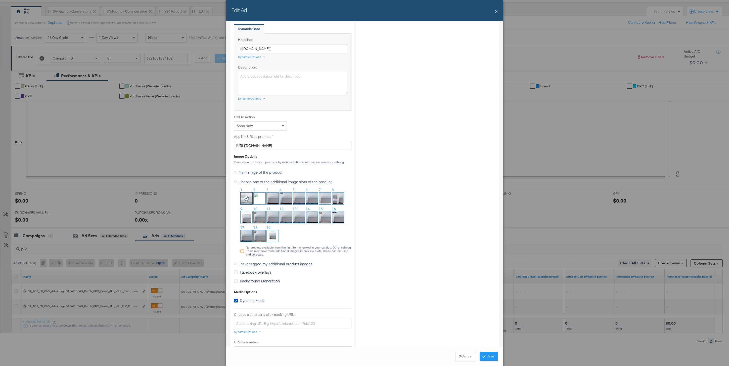
click at [257, 197] on img at bounding box center [260, 199] width 12 height 12
click at [491, 355] on button "Save" at bounding box center [489, 356] width 18 height 9
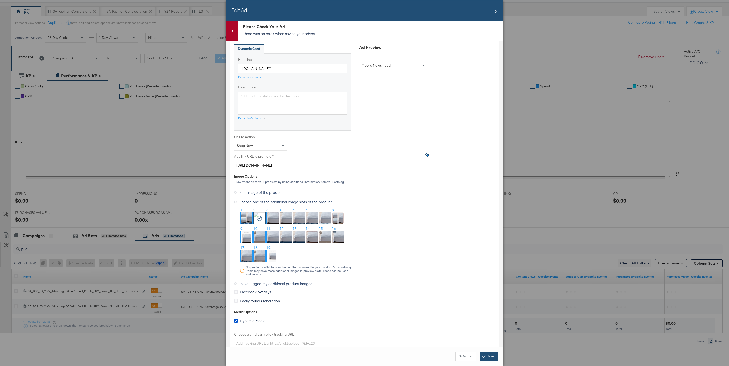
click at [485, 354] on button "Save" at bounding box center [489, 356] width 18 height 9
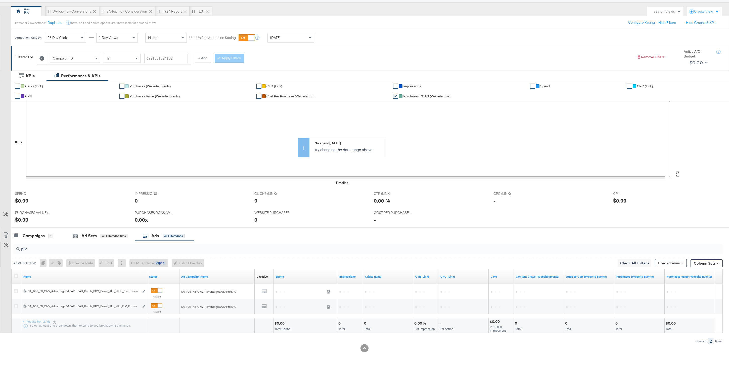
scroll to position [36, 0]
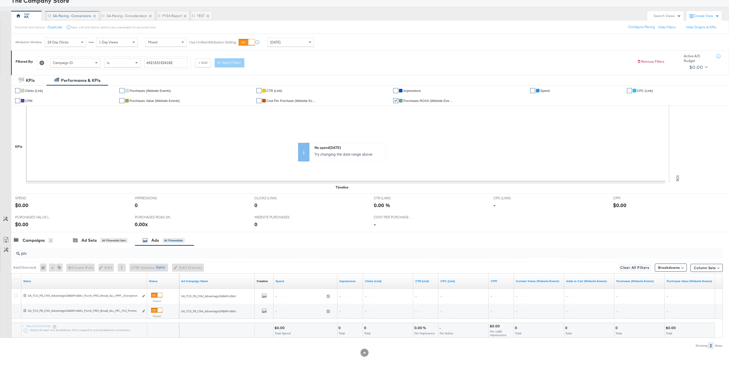
click at [74, 19] on div "SA-Pacing - Conversions" at bounding box center [72, 16] width 54 height 10
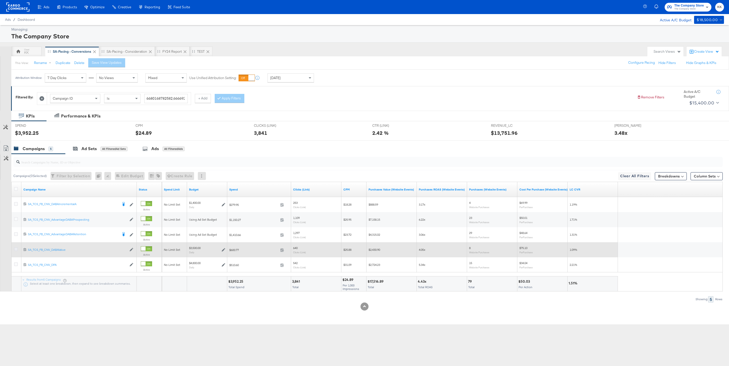
click at [14, 250] on icon at bounding box center [16, 250] width 4 height 4
click at [0, 0] on input "checkbox" at bounding box center [0, 0] width 0 height 0
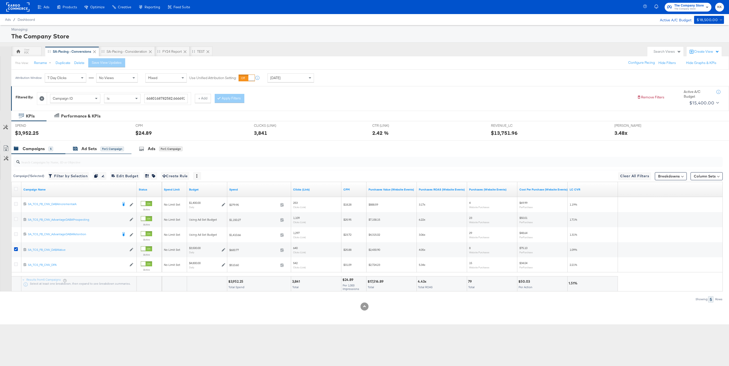
click at [83, 151] on div "Ad Sets" at bounding box center [88, 149] width 15 height 6
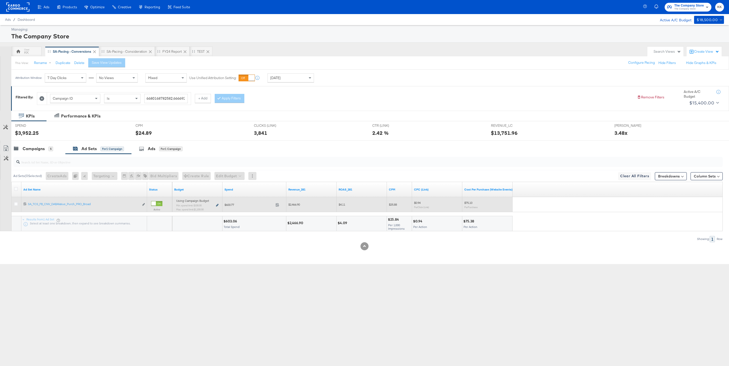
click at [216, 206] on icon at bounding box center [217, 205] width 3 height 3
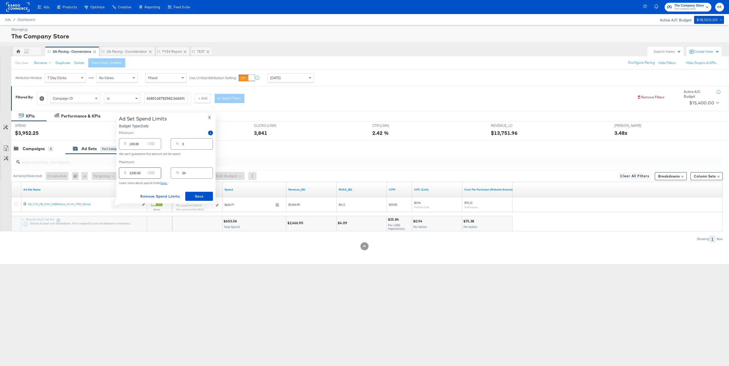
drag, startPoint x: 133, startPoint y: 172, endPoint x: 126, endPoint y: 172, distance: 7.5
click at [126, 172] on div "$ 1200.00 USD" at bounding box center [140, 173] width 42 height 11
type input "200.00"
type input "6"
type input "2000.00"
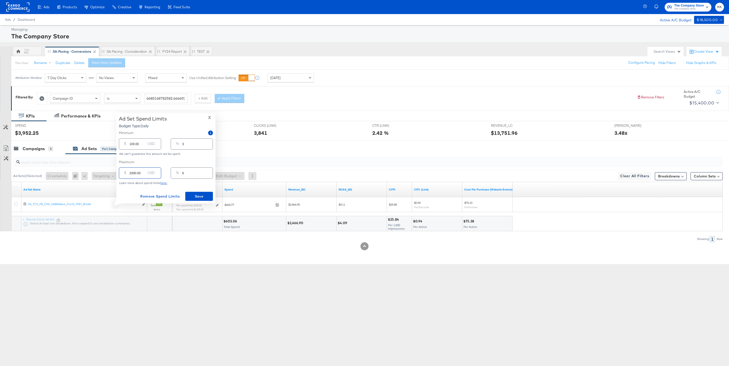
type input "57"
type input "2000.00"
click at [131, 145] on input "100.00" at bounding box center [137, 142] width 16 height 11
type input "1300.00"
type input "37"
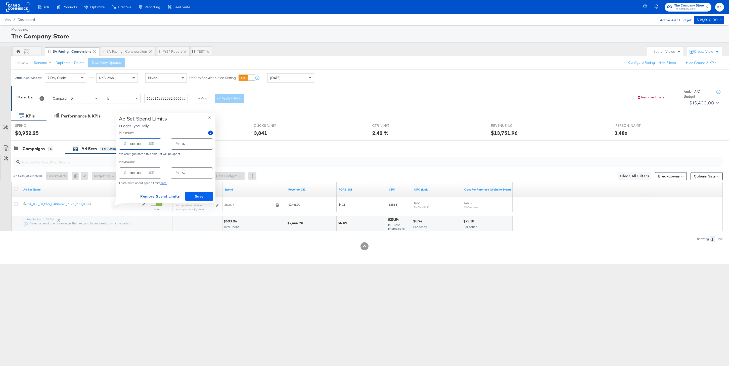
type input "1300.00"
click at [196, 198] on span "Save" at bounding box center [199, 197] width 24 height 6
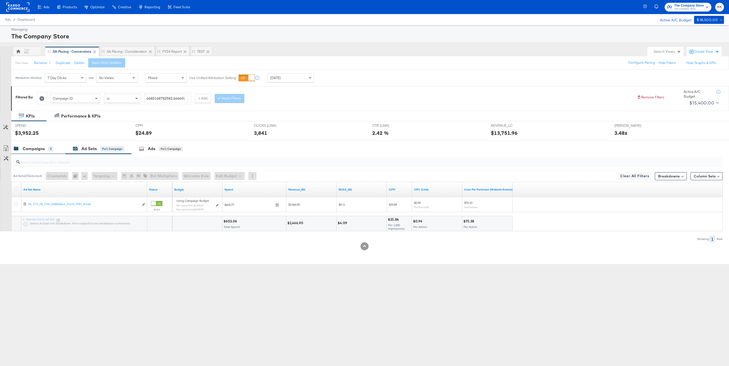
click at [33, 150] on div "Campaigns" at bounding box center [34, 149] width 22 height 6
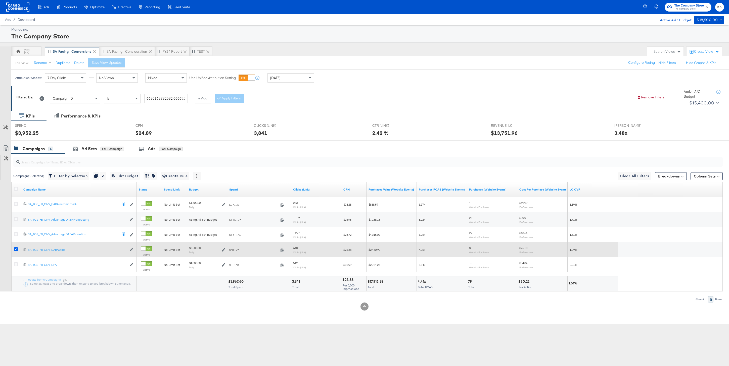
click at [16, 250] on icon at bounding box center [16, 250] width 4 height 4
click at [0, 0] on input "checkbox" at bounding box center [0, 0] width 0 height 0
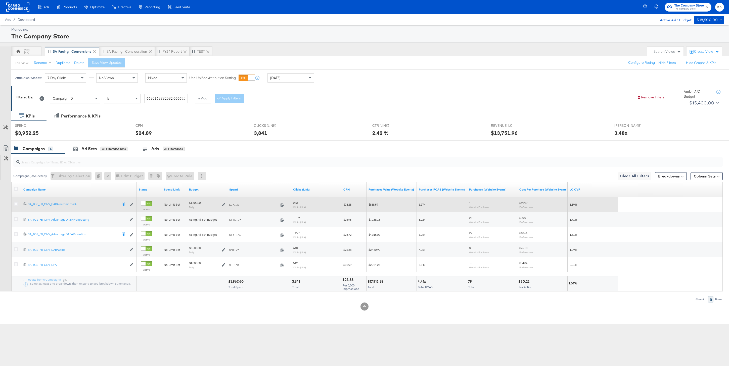
click at [16, 206] on div at bounding box center [16, 204] width 5 height 5
click at [16, 205] on icon at bounding box center [16, 204] width 4 height 4
click at [0, 0] on input "checkbox" at bounding box center [0, 0] width 0 height 0
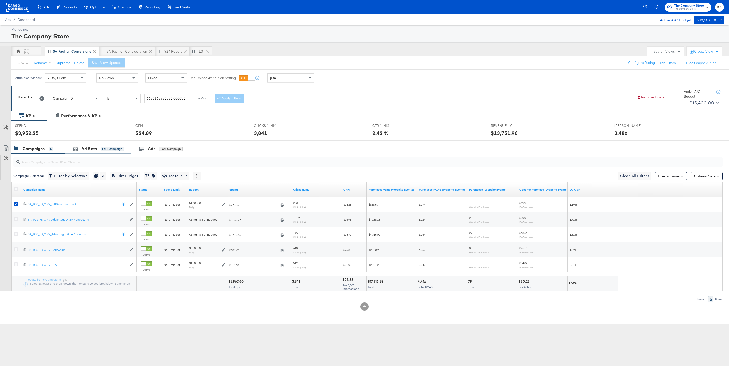
click at [96, 154] on div "Ad Sets for 1 Campaign" at bounding box center [98, 149] width 66 height 11
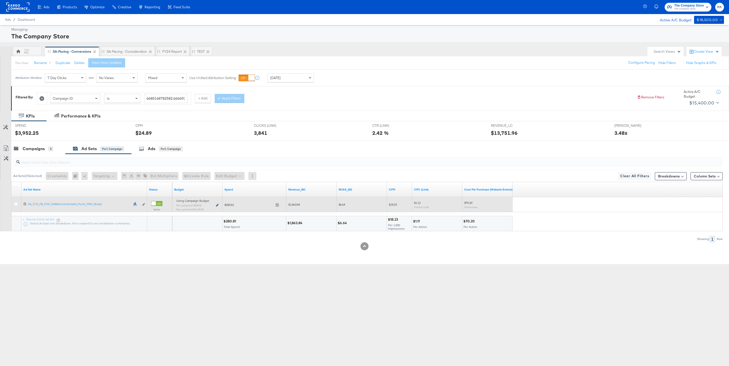
click at [216, 207] on icon at bounding box center [217, 205] width 3 height 3
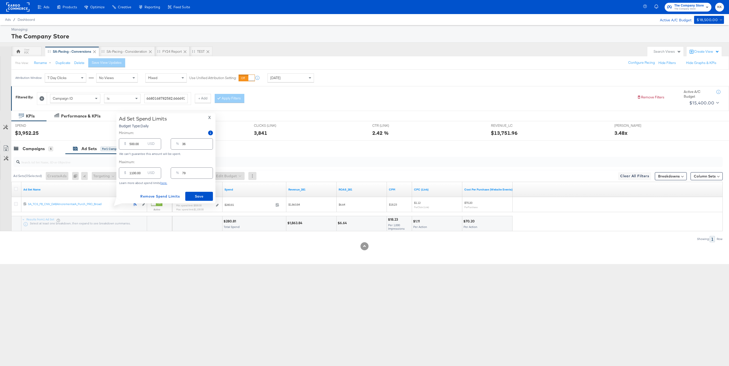
click at [132, 174] on input "1100.00" at bounding box center [137, 171] width 16 height 11
type input "100.00"
type input "7"
type input "1800.00"
type input "129"
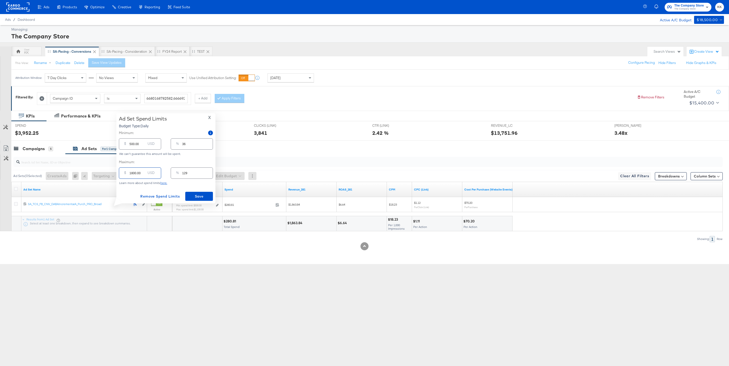
type input "1800.00"
click at [131, 144] on input "500.00" at bounding box center [137, 142] width 16 height 11
type input "00.00"
type input "0"
type input "900.00"
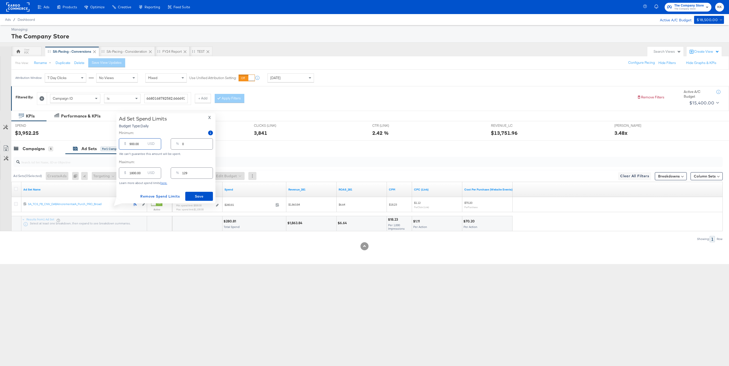
type input "64"
type input "900.00"
click at [202, 194] on span "Save" at bounding box center [199, 197] width 24 height 6
click at [36, 152] on div "Campaigns" at bounding box center [34, 149] width 22 height 6
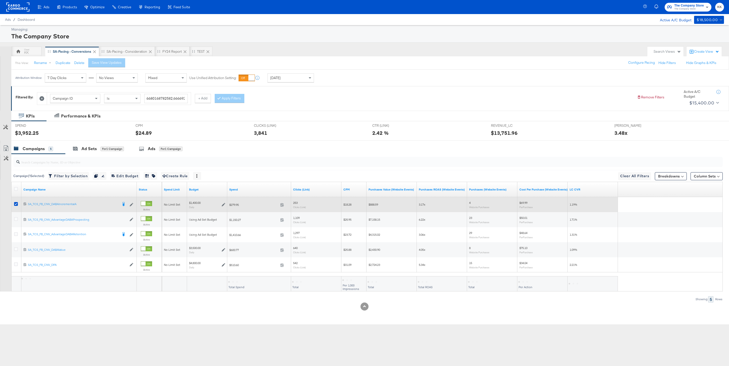
click at [16, 202] on div at bounding box center [16, 204] width 9 height 9
click at [17, 202] on div at bounding box center [16, 204] width 9 height 9
click at [17, 204] on icon at bounding box center [16, 204] width 4 height 4
click at [0, 0] on input "checkbox" at bounding box center [0, 0] width 0 height 0
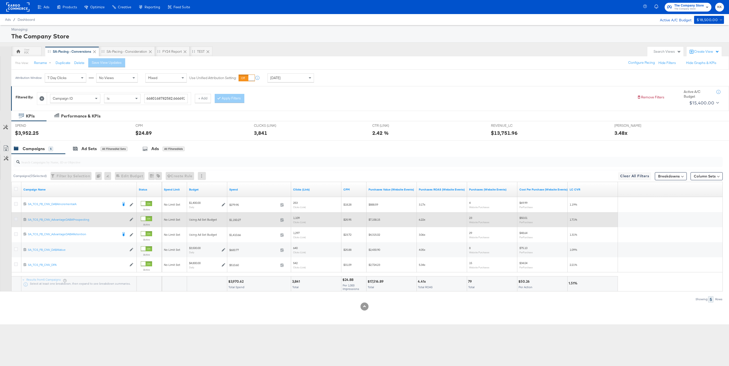
click at [17, 218] on icon at bounding box center [16, 219] width 4 height 4
click at [0, 0] on input "checkbox" at bounding box center [0, 0] width 0 height 0
click at [17, 218] on icon at bounding box center [16, 219] width 4 height 4
click at [0, 0] on input "checkbox" at bounding box center [0, 0] width 0 height 0
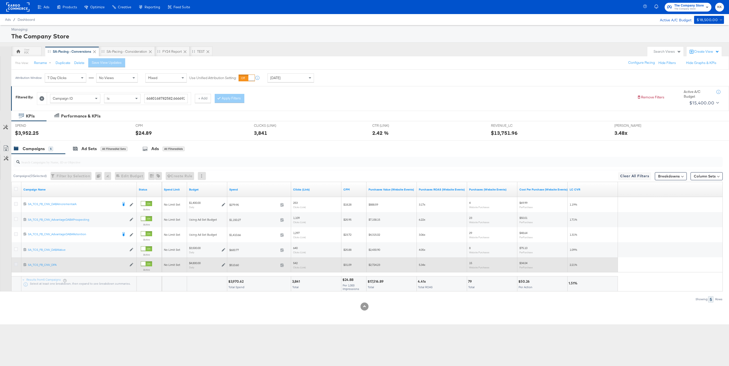
click at [16, 265] on icon at bounding box center [16, 265] width 4 height 4
click at [0, 0] on input "checkbox" at bounding box center [0, 0] width 0 height 0
click at [16, 265] on icon at bounding box center [16, 265] width 4 height 4
click at [0, 0] on input "checkbox" at bounding box center [0, 0] width 0 height 0
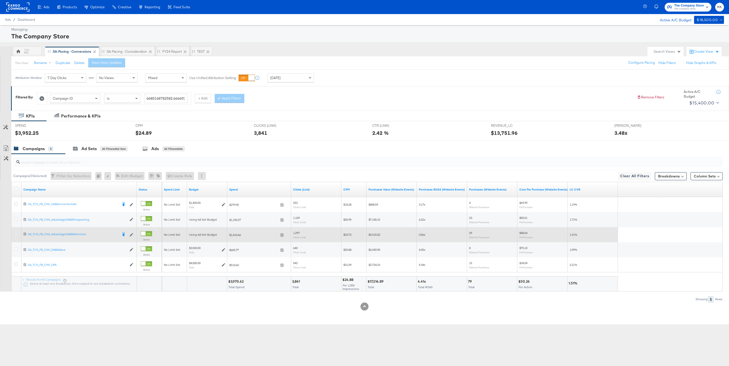
click at [16, 236] on icon at bounding box center [16, 234] width 4 height 4
click at [0, 0] on input "checkbox" at bounding box center [0, 0] width 0 height 0
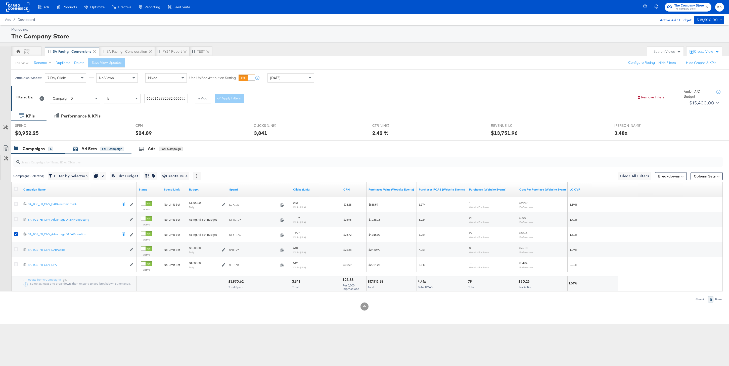
click at [104, 147] on div "for 1 Campaign" at bounding box center [112, 149] width 23 height 5
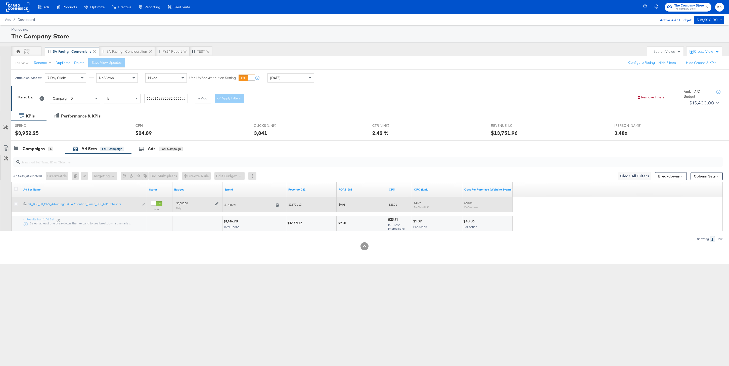
click at [216, 204] on icon at bounding box center [217, 204] width 4 height 4
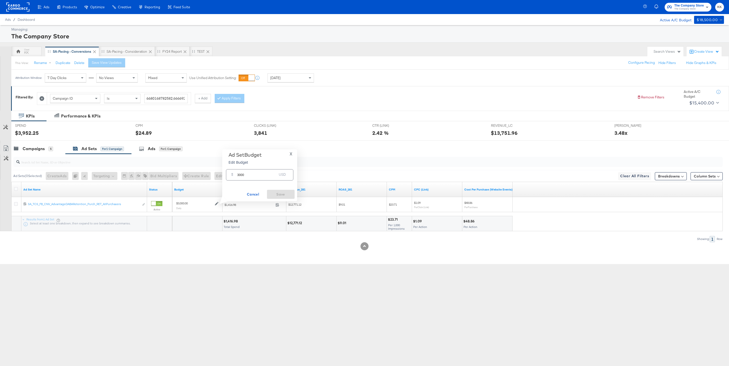
click at [240, 176] on input "3000" at bounding box center [257, 173] width 40 height 11
type input "3500"
click at [275, 192] on span "Save" at bounding box center [281, 195] width 24 height 6
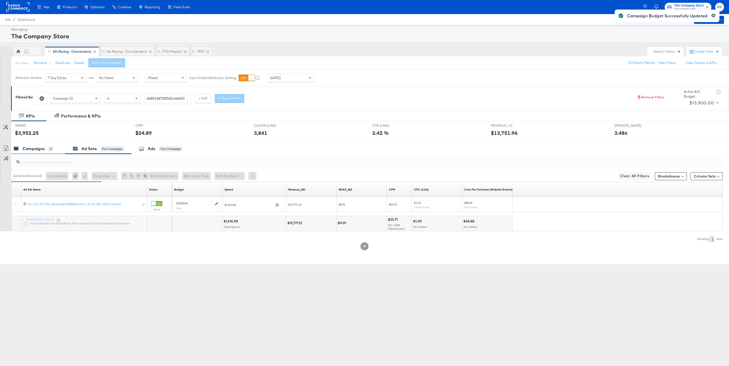
click at [45, 150] on div "Campaigns 5" at bounding box center [33, 149] width 39 height 6
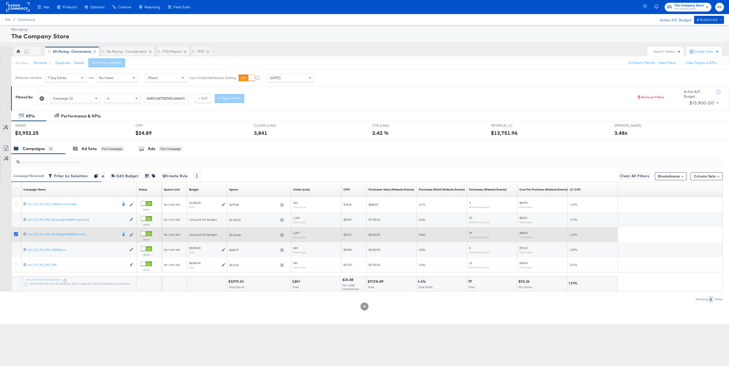
click at [17, 234] on icon at bounding box center [16, 234] width 4 height 4
click at [0, 0] on input "checkbox" at bounding box center [0, 0] width 0 height 0
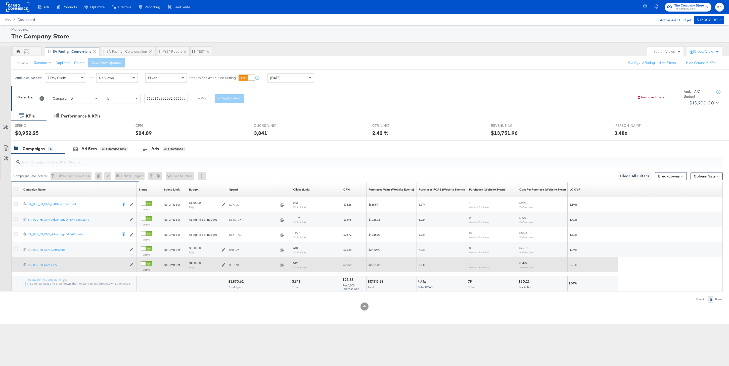
click at [17, 263] on icon at bounding box center [16, 265] width 4 height 4
click at [0, 0] on input "checkbox" at bounding box center [0, 0] width 0 height 0
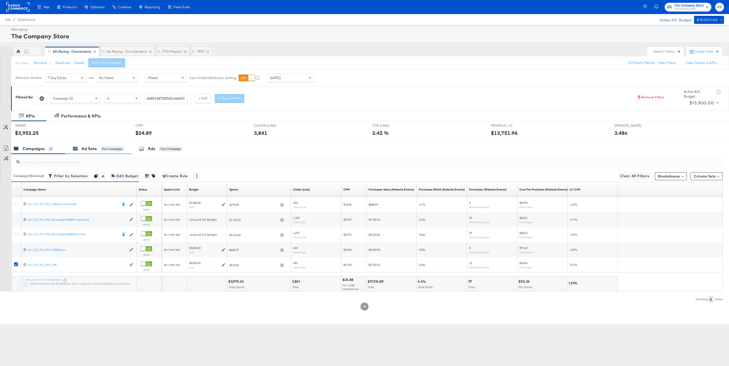
click at [88, 149] on div "Ad Sets" at bounding box center [88, 149] width 15 height 6
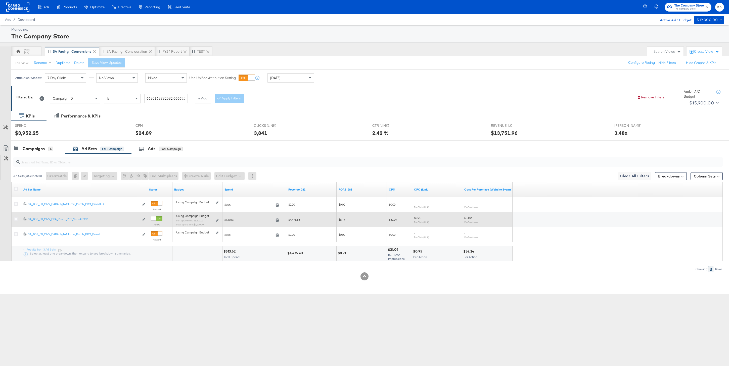
click at [215, 221] on div "Using Campaign Budget Min. spend limit: $1,200.00 Max. spend limit : $1,600.00 …" at bounding box center [197, 222] width 42 height 12
click at [216, 219] on icon at bounding box center [217, 220] width 3 height 3
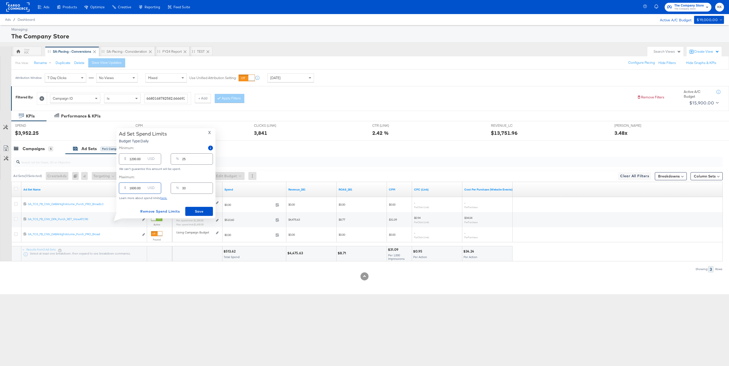
click at [132, 188] on input "1600.00" at bounding box center [137, 186] width 16 height 11
type input "100.00"
type input "2"
type input "1900.00"
type input "40"
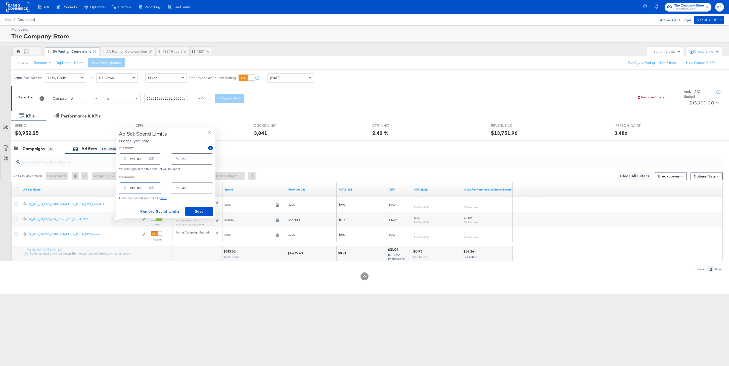
type input "1900.00"
click at [133, 160] on input "1200.00" at bounding box center [137, 157] width 16 height 11
type input "100.00"
type input "2"
type input "1600.00"
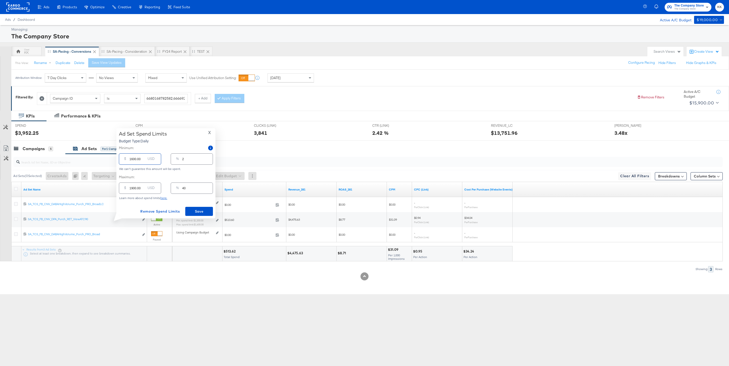
type input "33"
type input "1600.00"
click at [196, 207] on button "Save" at bounding box center [199, 211] width 28 height 9
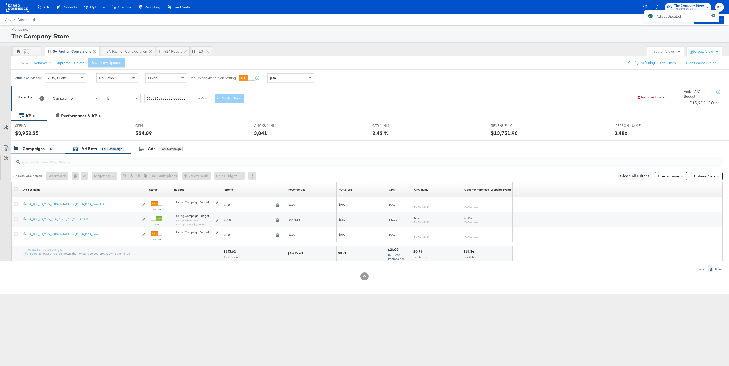
click at [36, 151] on div "Campaigns" at bounding box center [34, 149] width 22 height 6
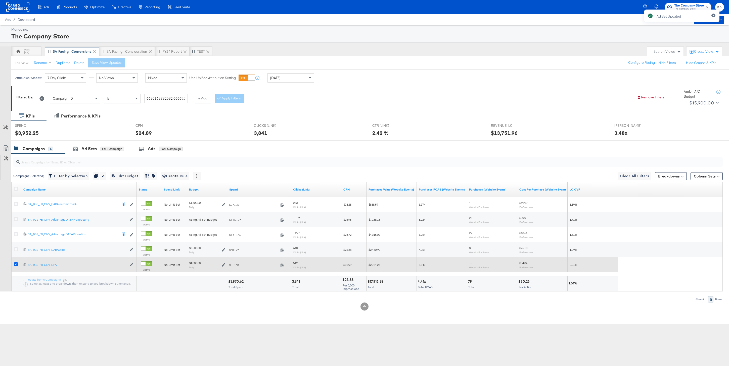
click at [17, 266] on icon at bounding box center [16, 265] width 4 height 4
click at [0, 0] on input "checkbox" at bounding box center [0, 0] width 0 height 0
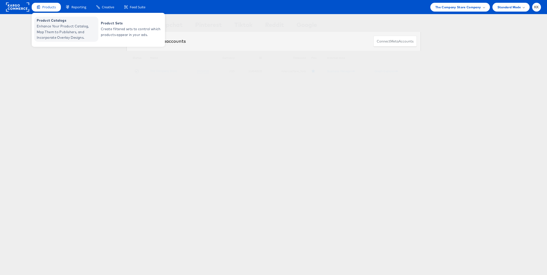
click at [43, 38] on span "Enhance Your Product Catalog, Map Them to Publishers, and Incorporate Overlay D…" at bounding box center [67, 31] width 60 height 17
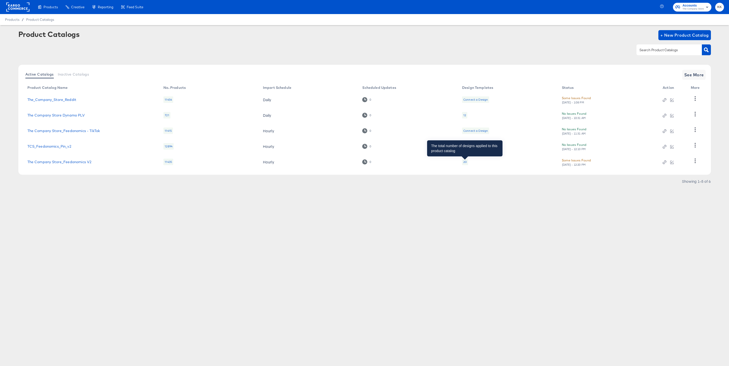
click at [465, 163] on div "20" at bounding box center [465, 162] width 4 height 4
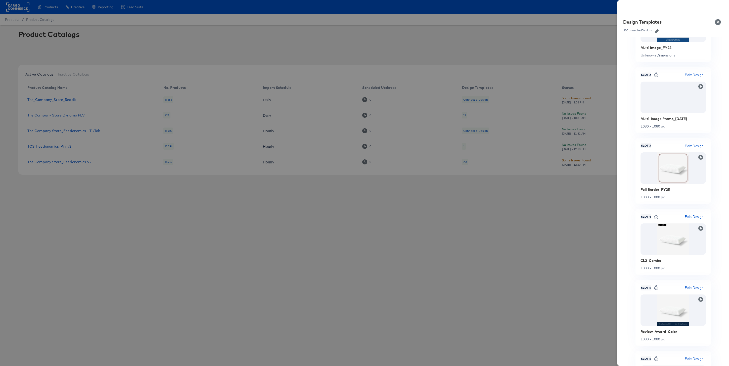
scroll to position [114, 0]
